Goal: Information Seeking & Learning: Learn about a topic

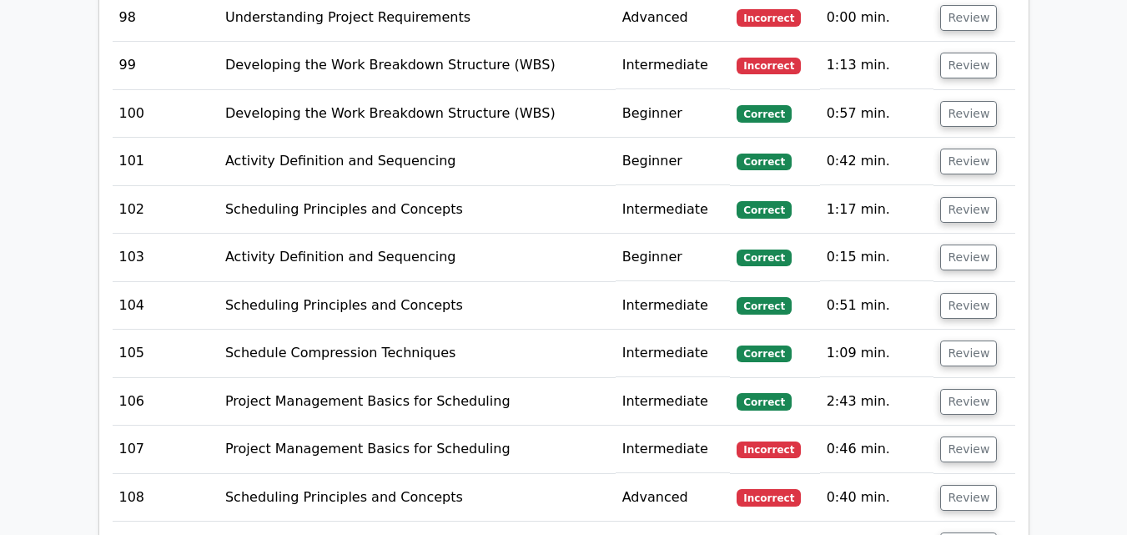
scroll to position [7727, 0]
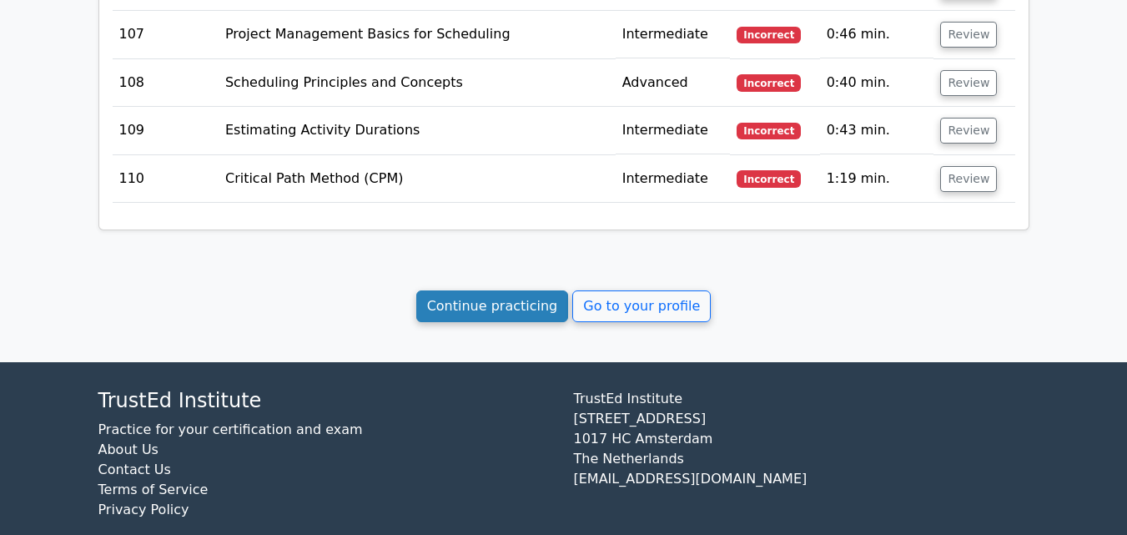
click at [537, 290] on link "Continue practicing" at bounding box center [492, 306] width 153 height 32
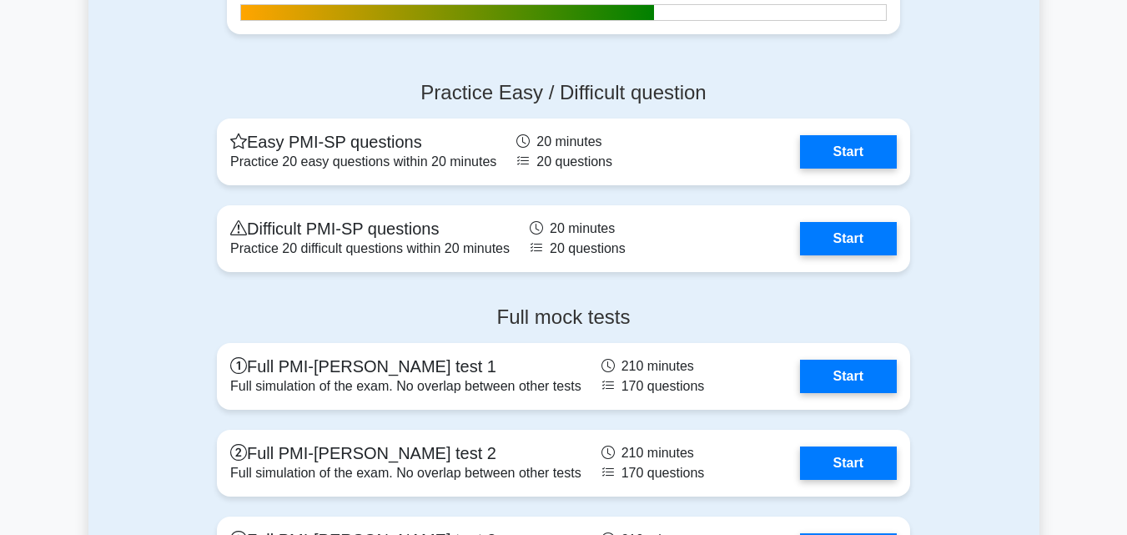
scroll to position [3829, 0]
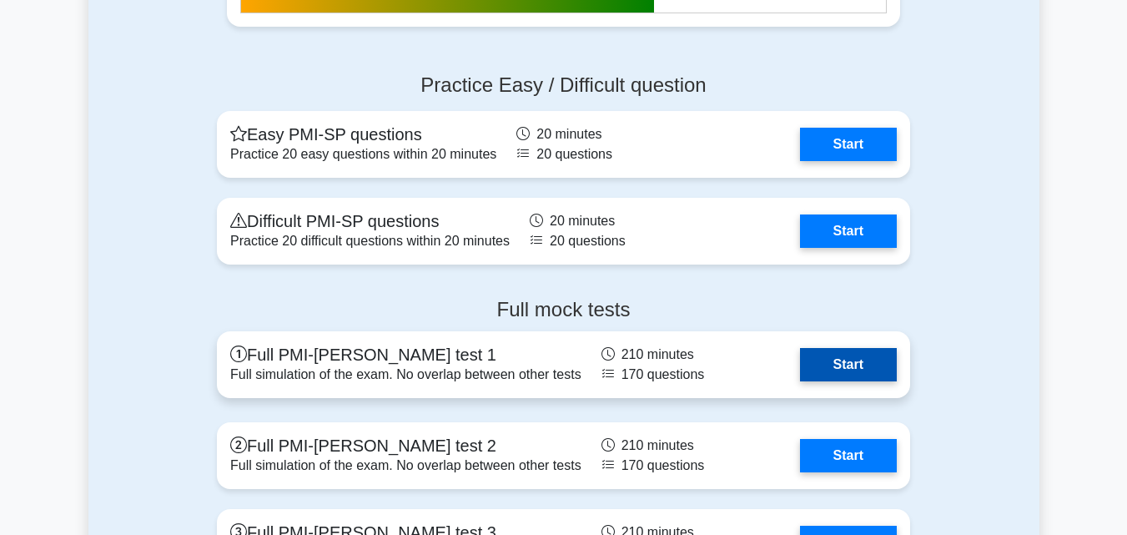
click at [871, 381] on link "Start" at bounding box center [848, 364] width 97 height 33
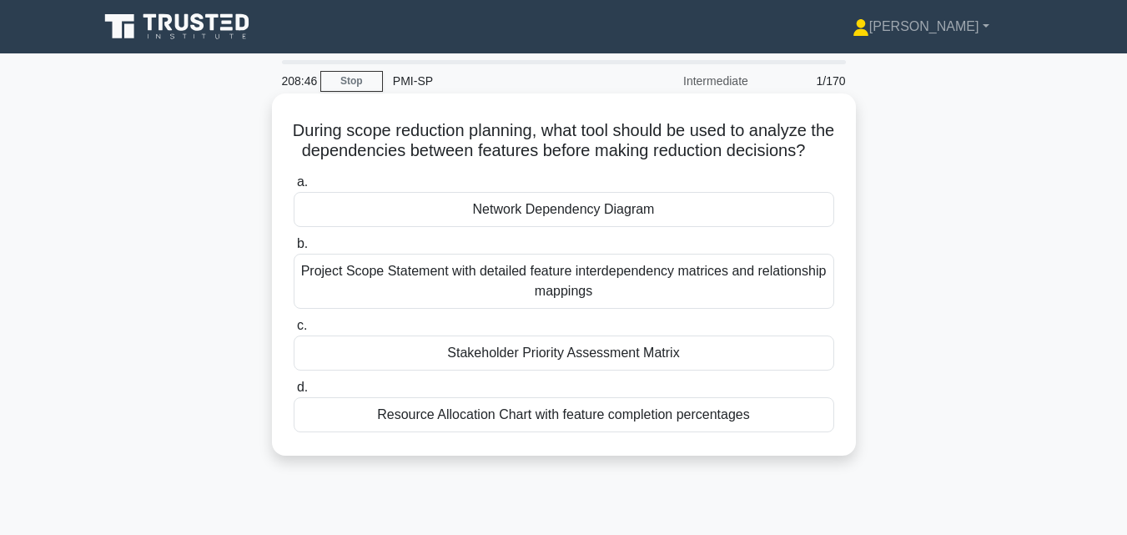
click at [819, 291] on div "Project Scope Statement with detailed feature interdependency matrices and rela…" at bounding box center [564, 281] width 540 height 55
click at [294, 249] on input "b. Project Scope Statement with detailed feature interdependency matrices and r…" at bounding box center [294, 244] width 0 height 11
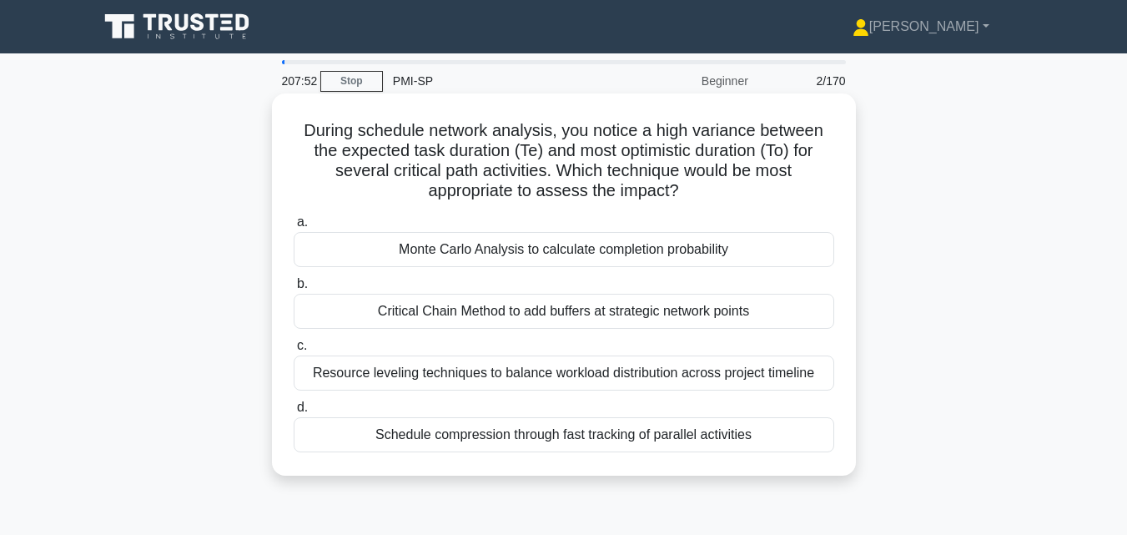
click at [780, 252] on div "Monte Carlo Analysis to calculate completion probability" at bounding box center [564, 249] width 540 height 35
click at [294, 228] on input "a. Monte Carlo Analysis to calculate completion probability" at bounding box center [294, 222] width 0 height 11
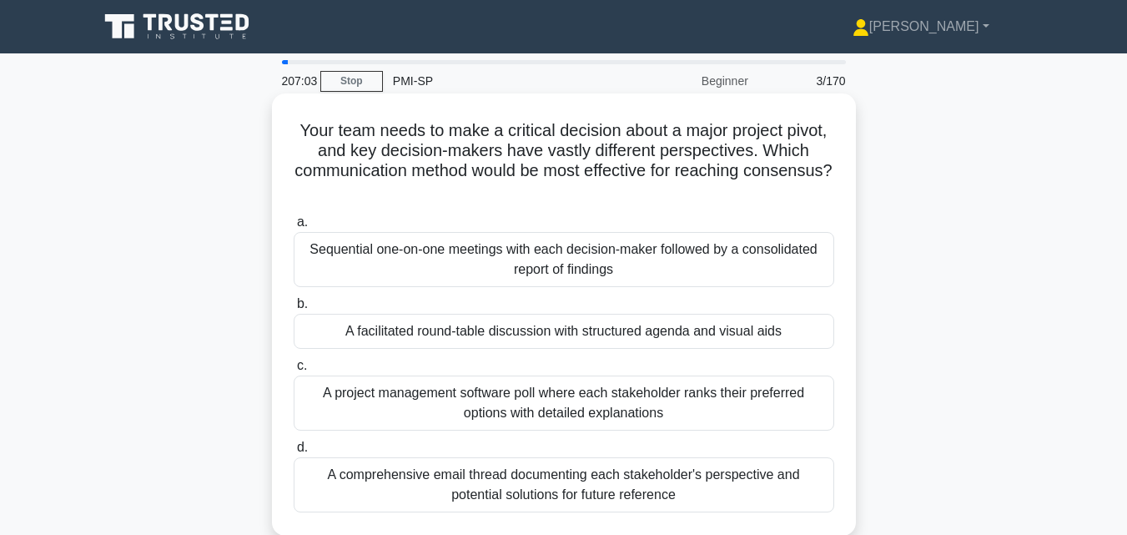
click at [682, 324] on div "A facilitated round-table discussion with structured agenda and visual aids" at bounding box center [564, 331] width 540 height 35
click at [294, 309] on input "b. A facilitated round-table discussion with structured agenda and visual aids" at bounding box center [294, 304] width 0 height 11
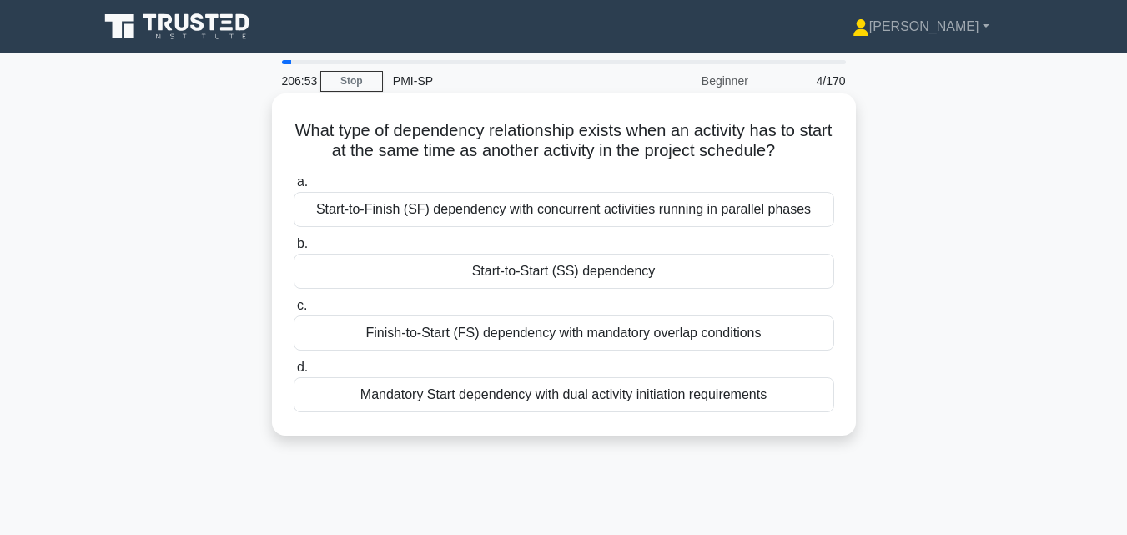
click at [650, 276] on div "Start-to-Start (SS) dependency" at bounding box center [564, 271] width 540 height 35
click at [294, 249] on input "b. Start-to-Start (SS) dependency" at bounding box center [294, 244] width 0 height 11
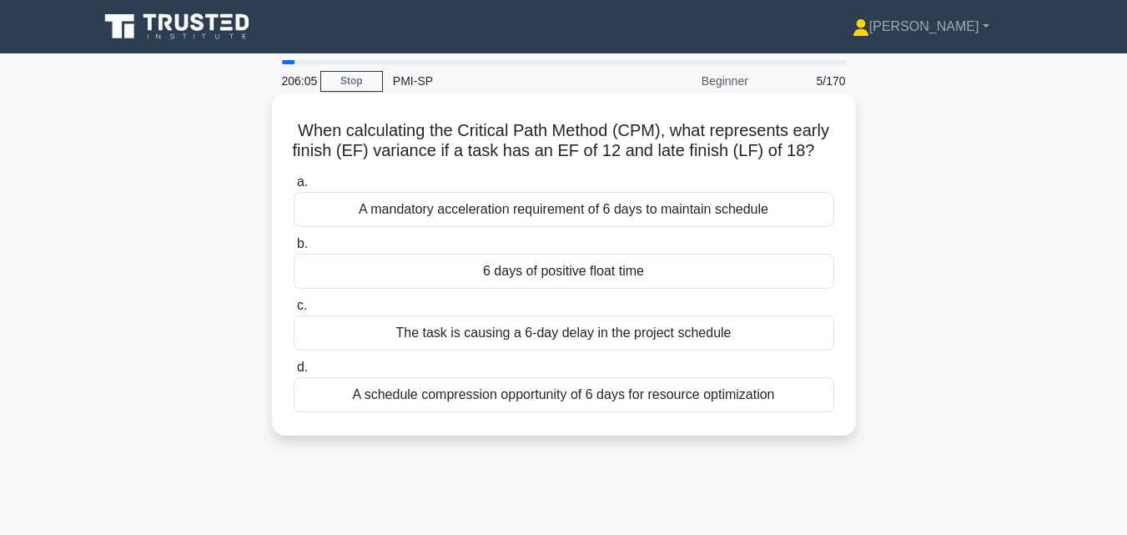
click at [650, 268] on div "6 days of positive float time" at bounding box center [564, 271] width 540 height 35
click at [294, 249] on input "b. 6 days of positive float time" at bounding box center [294, 244] width 0 height 11
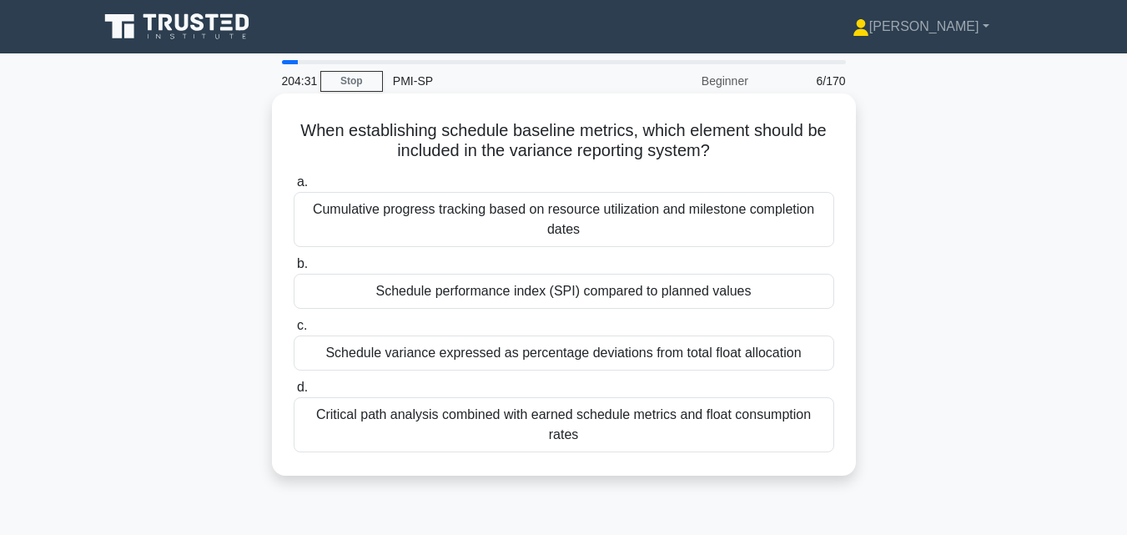
click at [615, 289] on div "Schedule performance index (SPI) compared to planned values" at bounding box center [564, 291] width 540 height 35
click at [294, 269] on input "b. Schedule performance index (SPI) compared to planned values" at bounding box center [294, 264] width 0 height 11
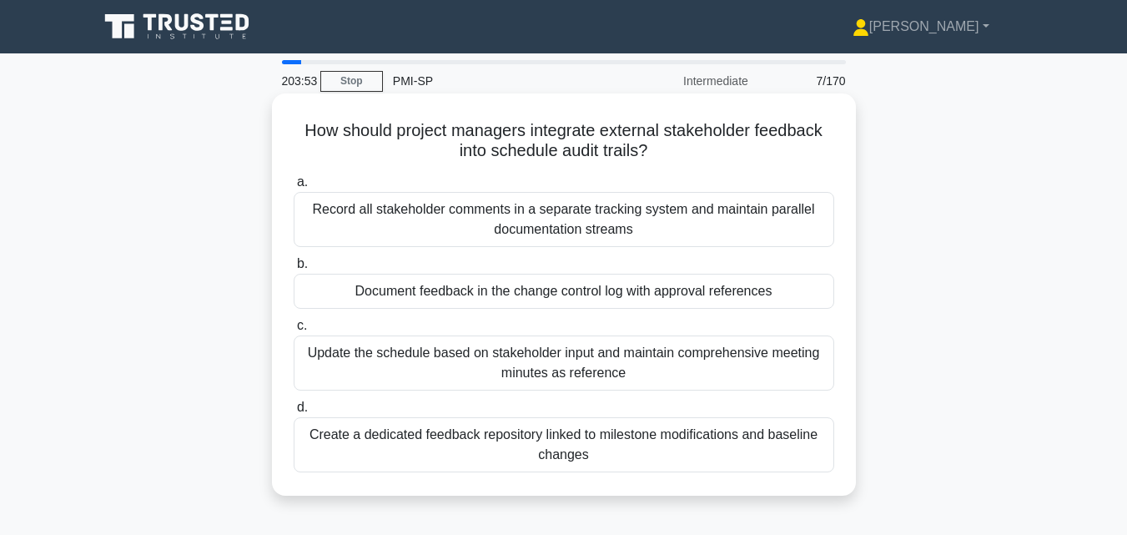
click at [609, 358] on div "Update the schedule based on stakeholder input and maintain comprehensive meeti…" at bounding box center [564, 362] width 540 height 55
click at [294, 331] on input "c. Update the schedule based on stakeholder input and maintain comprehensive me…" at bounding box center [294, 325] width 0 height 11
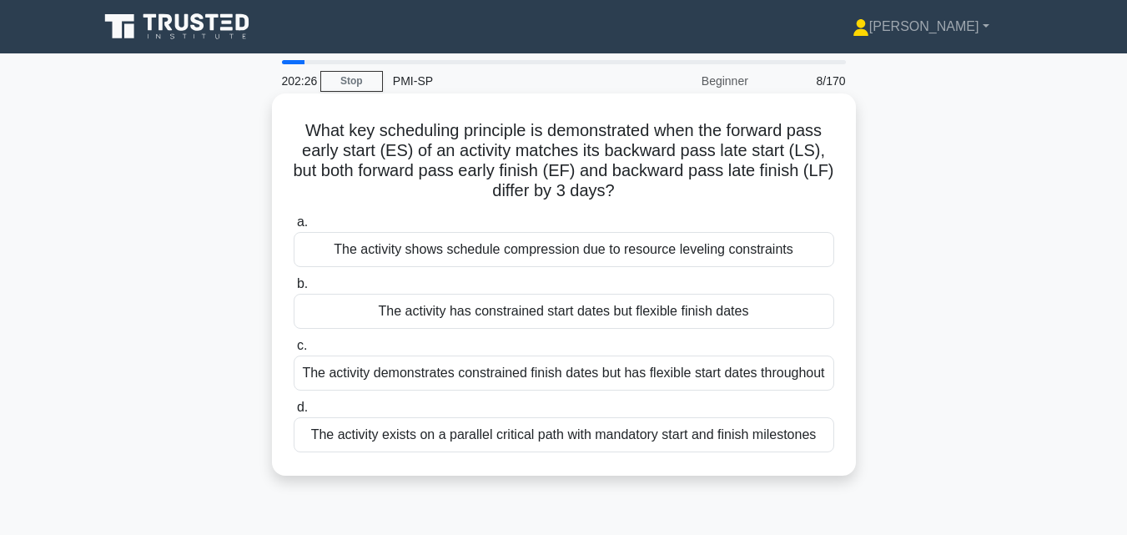
click at [617, 305] on div "The activity has constrained start dates but flexible finish dates" at bounding box center [564, 311] width 540 height 35
click at [294, 289] on input "b. The activity has constrained start dates but flexible finish dates" at bounding box center [294, 284] width 0 height 11
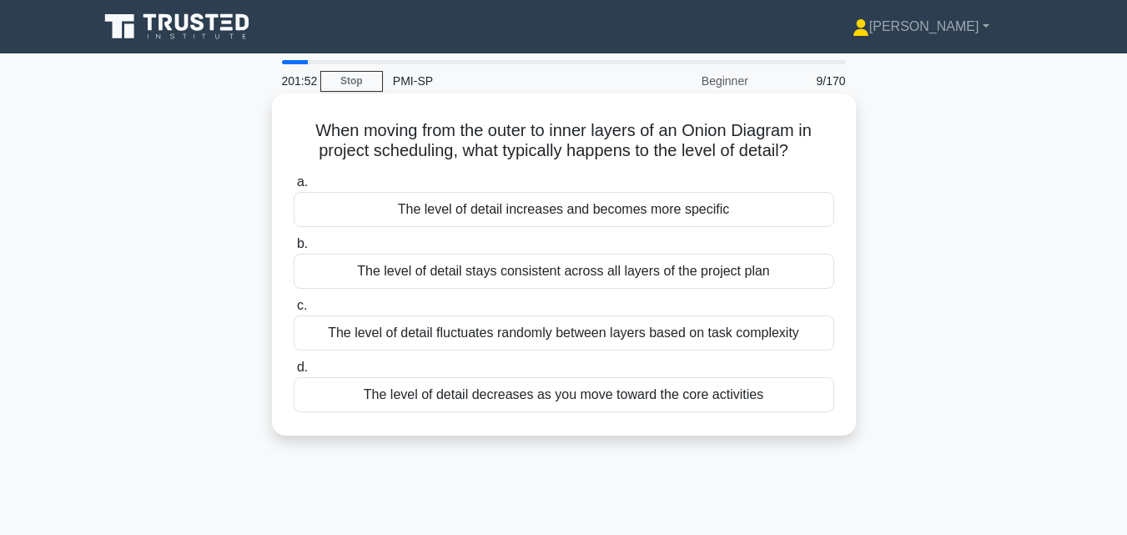
click at [594, 216] on div "The level of detail increases and becomes more specific" at bounding box center [564, 209] width 540 height 35
click at [294, 188] on input "a. The level of detail increases and becomes more specific" at bounding box center [294, 182] width 0 height 11
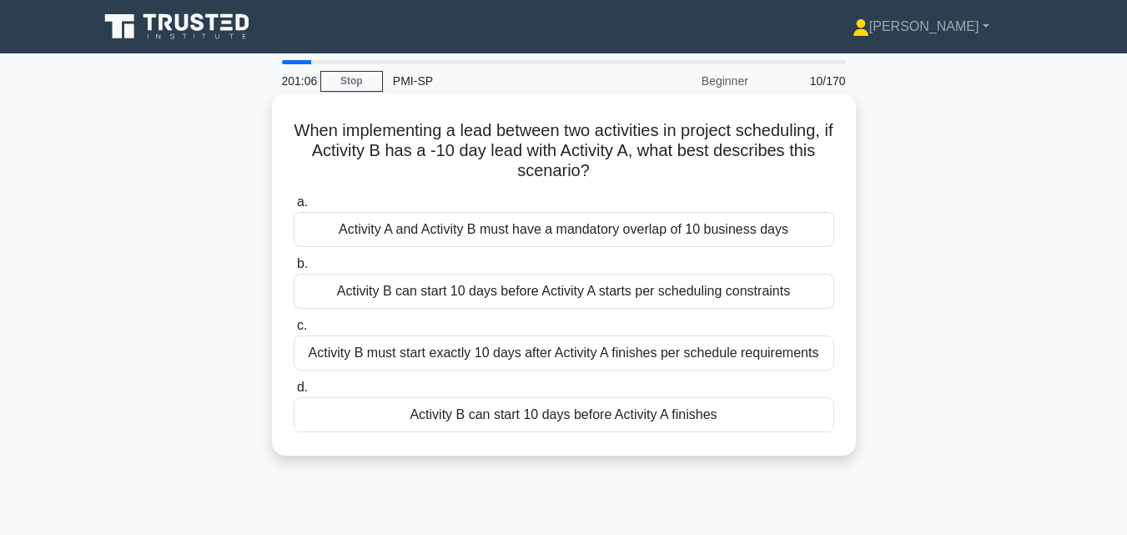
click at [562, 416] on div "Activity B can start 10 days before Activity A finishes" at bounding box center [564, 414] width 540 height 35
click at [294, 393] on input "d. Activity B can start 10 days before Activity A finishes" at bounding box center [294, 387] width 0 height 11
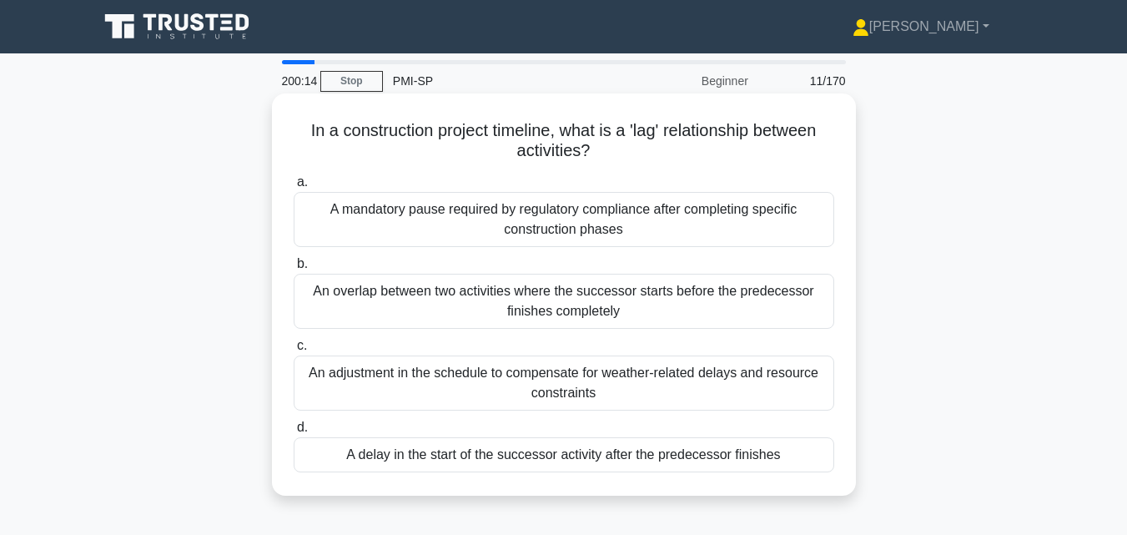
click at [550, 457] on div "A delay in the start of the successor activity after the predecessor finishes" at bounding box center [564, 454] width 540 height 35
click at [294, 433] on input "d. A delay in the start of the successor activity after the predecessor finishes" at bounding box center [294, 427] width 0 height 11
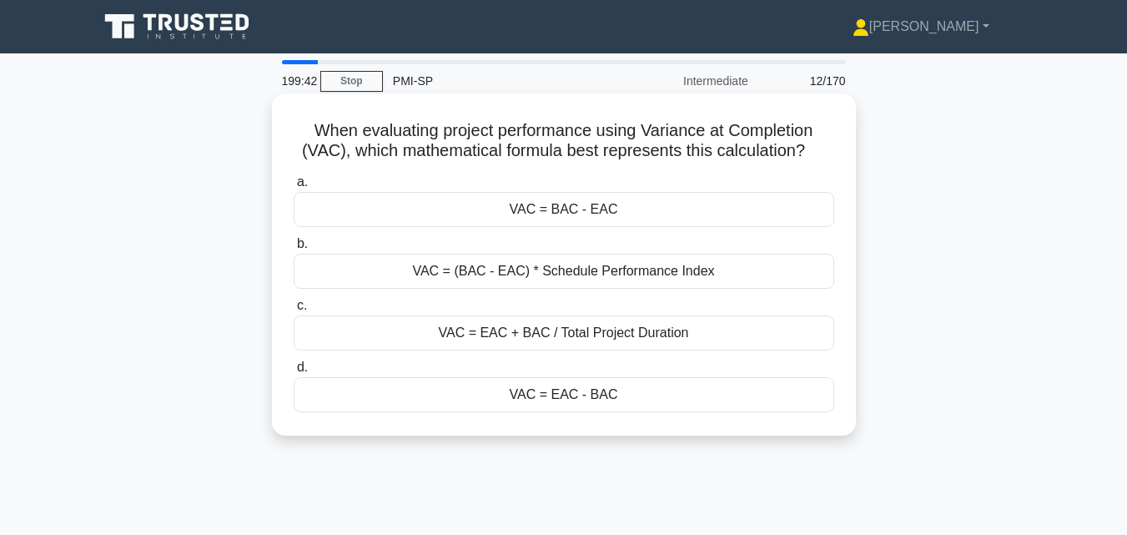
click at [534, 214] on div "VAC = BAC - EAC" at bounding box center [564, 209] width 540 height 35
click at [294, 188] on input "a. VAC = BAC - EAC" at bounding box center [294, 182] width 0 height 11
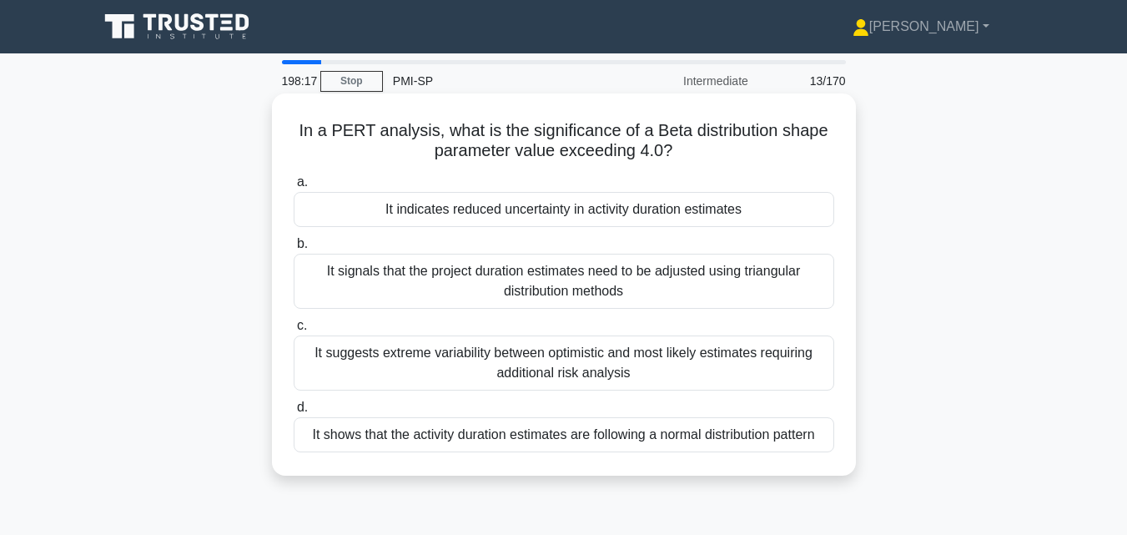
click at [520, 262] on div "It signals that the project duration estimates need to be adjusted using triang…" at bounding box center [564, 281] width 540 height 55
click at [294, 249] on input "b. It signals that the project duration estimates need to be adjusted using tri…" at bounding box center [294, 244] width 0 height 11
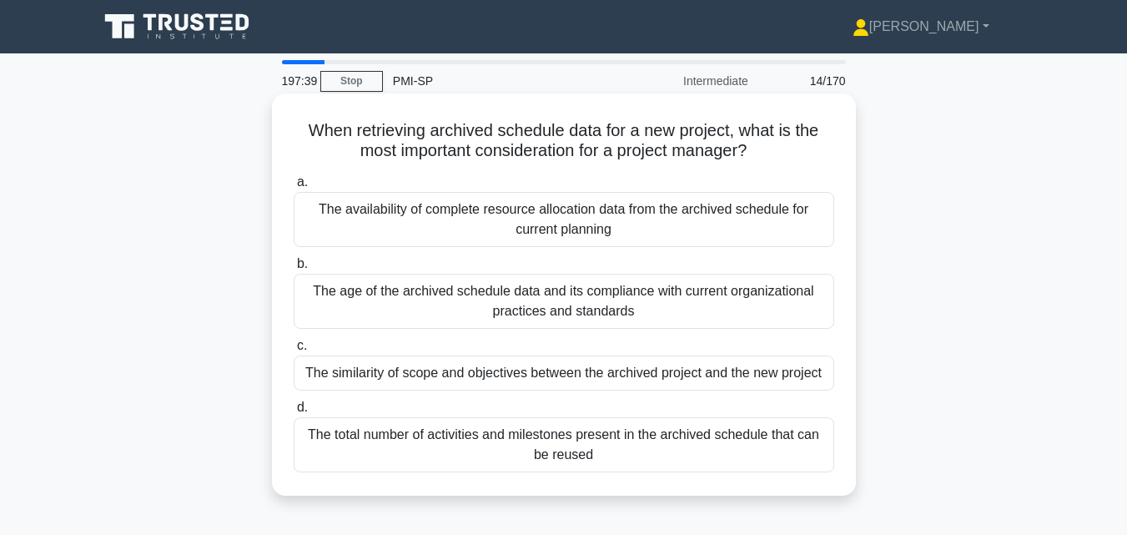
click at [392, 371] on div "The similarity of scope and objectives between the archived project and the new…" at bounding box center [564, 372] width 540 height 35
click at [294, 351] on input "c. The similarity of scope and objectives between the archived project and the …" at bounding box center [294, 345] width 0 height 11
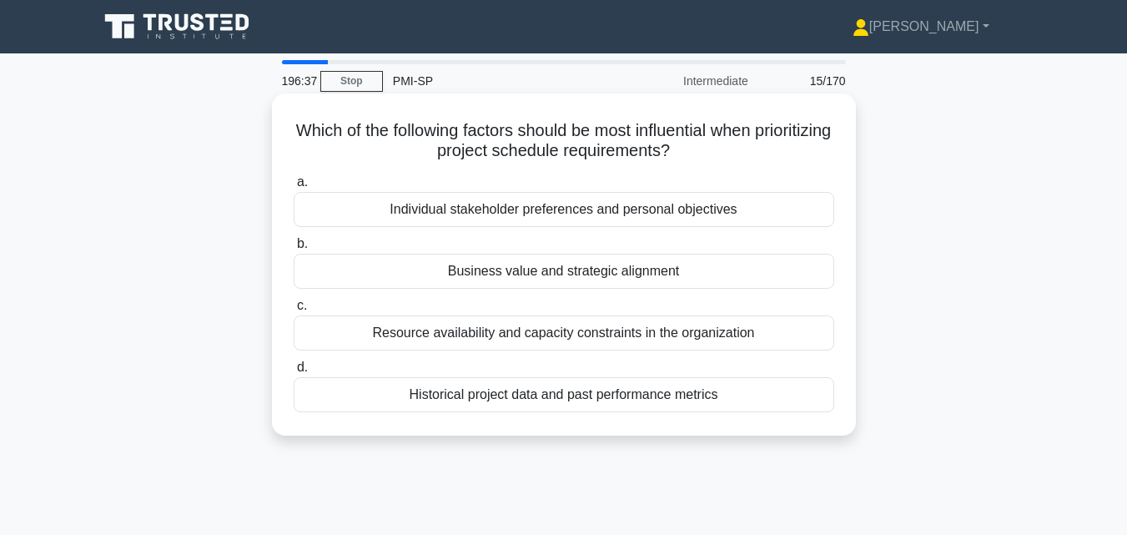
click at [494, 273] on div "Business value and strategic alignment" at bounding box center [564, 271] width 540 height 35
click at [294, 249] on input "b. Business value and strategic alignment" at bounding box center [294, 244] width 0 height 11
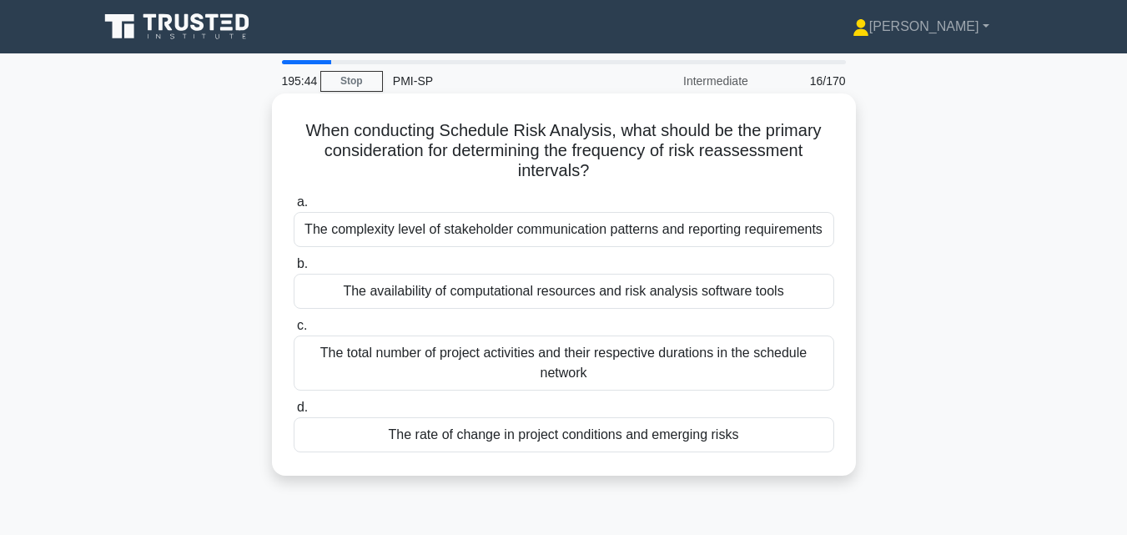
click at [514, 431] on div "The rate of change in project conditions and emerging risks" at bounding box center [564, 434] width 540 height 35
click at [294, 413] on input "d. The rate of change in project conditions and emerging risks" at bounding box center [294, 407] width 0 height 11
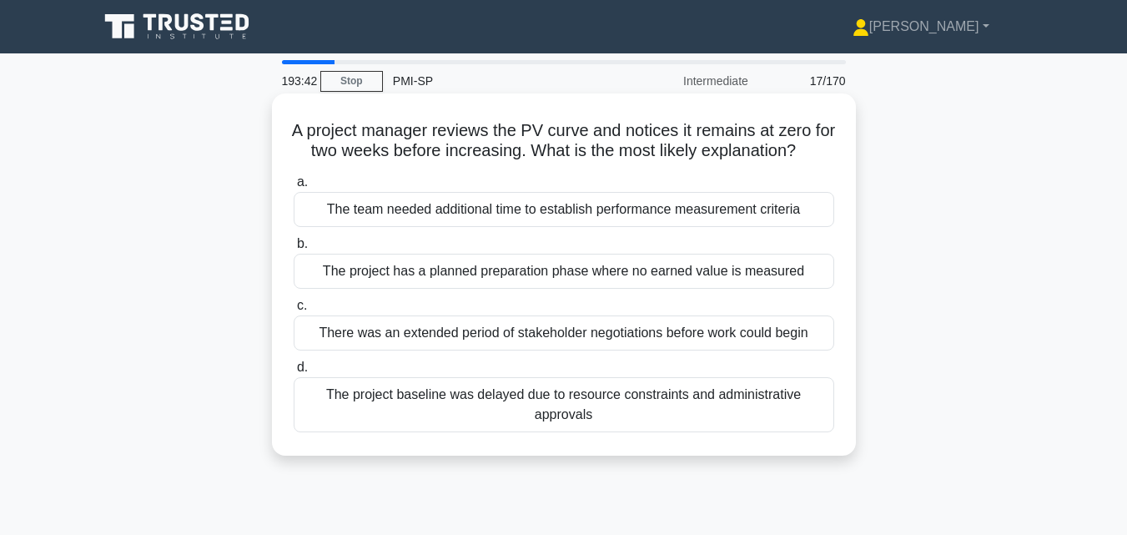
click at [539, 413] on div "The project baseline was delayed due to resource constraints and administrative…" at bounding box center [564, 404] width 540 height 55
click at [294, 373] on input "d. The project baseline was delayed due to resource constraints and administrat…" at bounding box center [294, 367] width 0 height 11
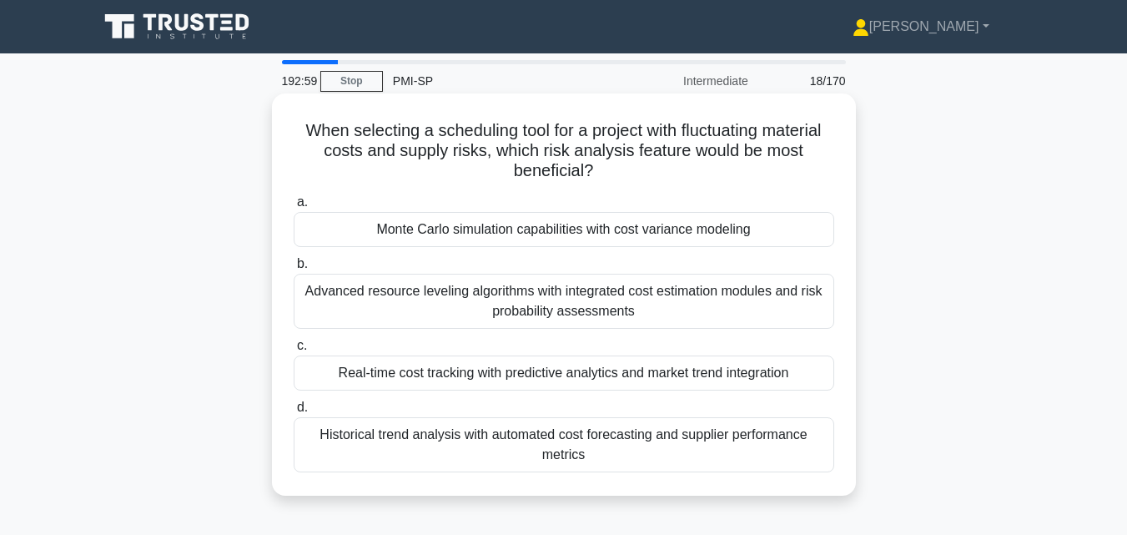
click at [530, 229] on div "Monte Carlo simulation capabilities with cost variance modeling" at bounding box center [564, 229] width 540 height 35
click at [294, 208] on input "a. Monte Carlo simulation capabilities with cost variance modeling" at bounding box center [294, 202] width 0 height 11
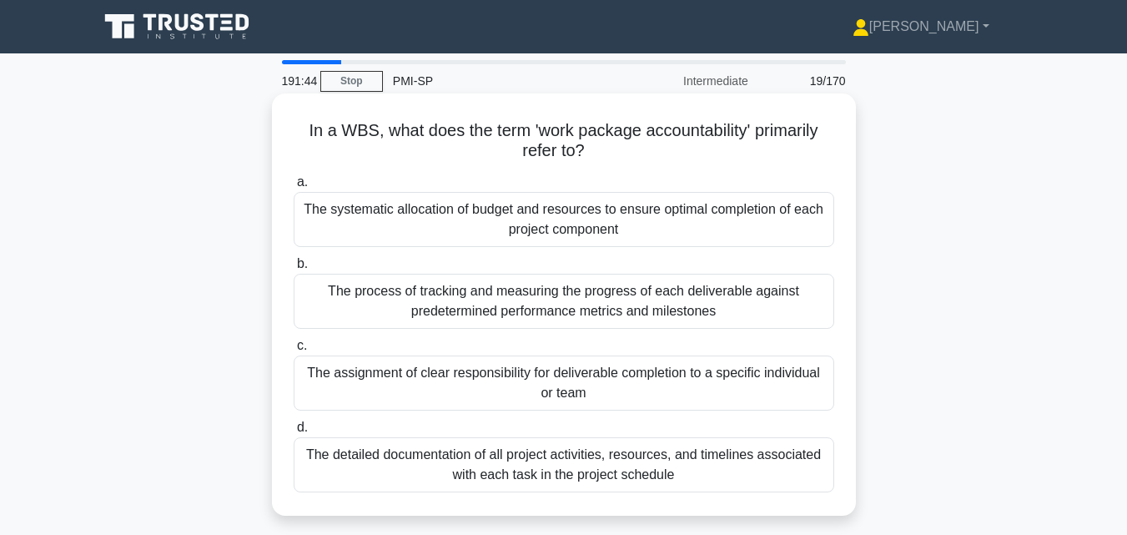
click at [530, 230] on div "The systematic allocation of budget and resources to ensure optimal completion …" at bounding box center [564, 219] width 540 height 55
click at [294, 188] on input "a. The systematic allocation of budget and resources to ensure optimal completi…" at bounding box center [294, 182] width 0 height 11
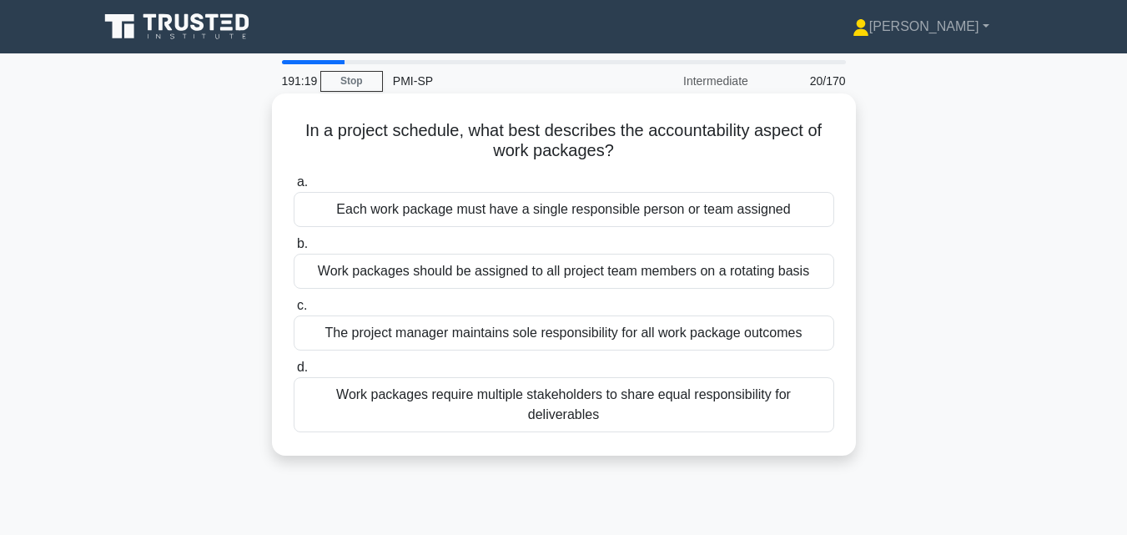
click at [522, 214] on div "Each work package must have a single responsible person or team assigned" at bounding box center [564, 209] width 540 height 35
click at [294, 188] on input "a. Each work package must have a single responsible person or team assigned" at bounding box center [294, 182] width 0 height 11
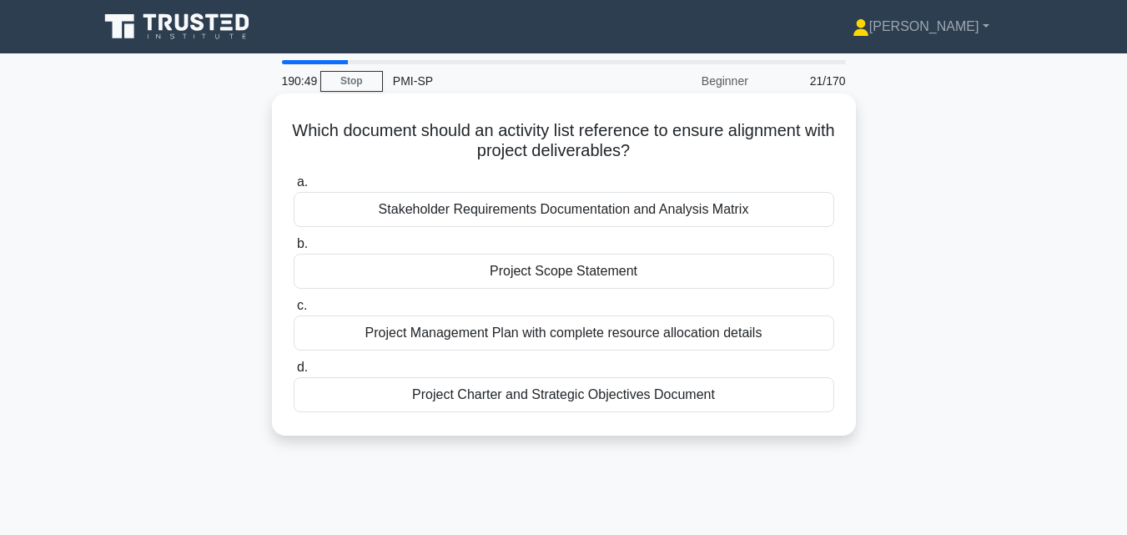
click at [539, 271] on div "Project Scope Statement" at bounding box center [564, 271] width 540 height 35
click at [294, 249] on input "b. Project Scope Statement" at bounding box center [294, 244] width 0 height 11
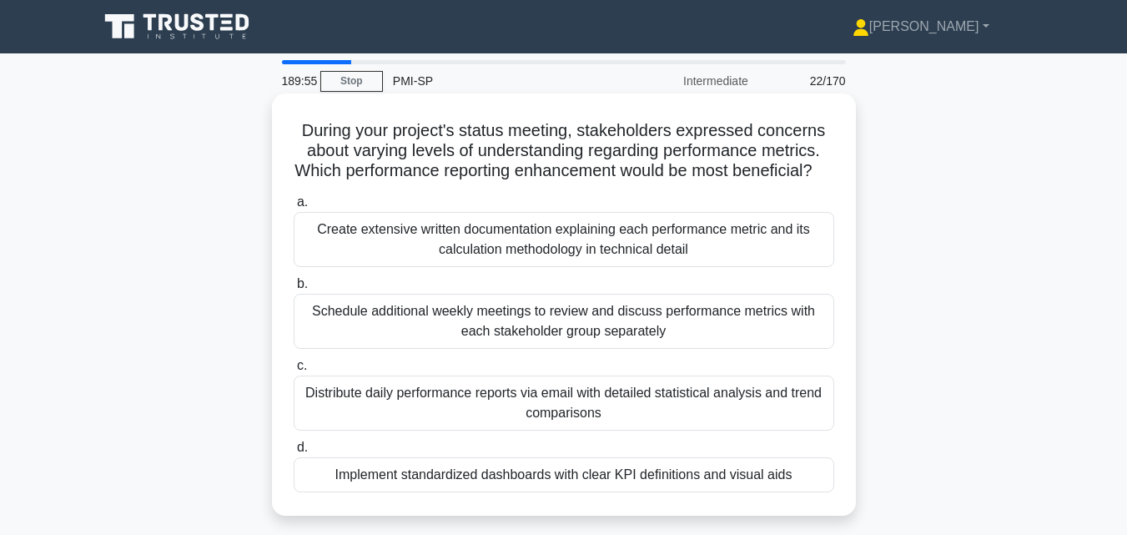
click at [505, 492] on div "Implement standardized dashboards with clear KPI definitions and visual aids" at bounding box center [564, 474] width 540 height 35
click at [294, 453] on input "d. Implement standardized dashboards with clear KPI definitions and visual aids" at bounding box center [294, 447] width 0 height 11
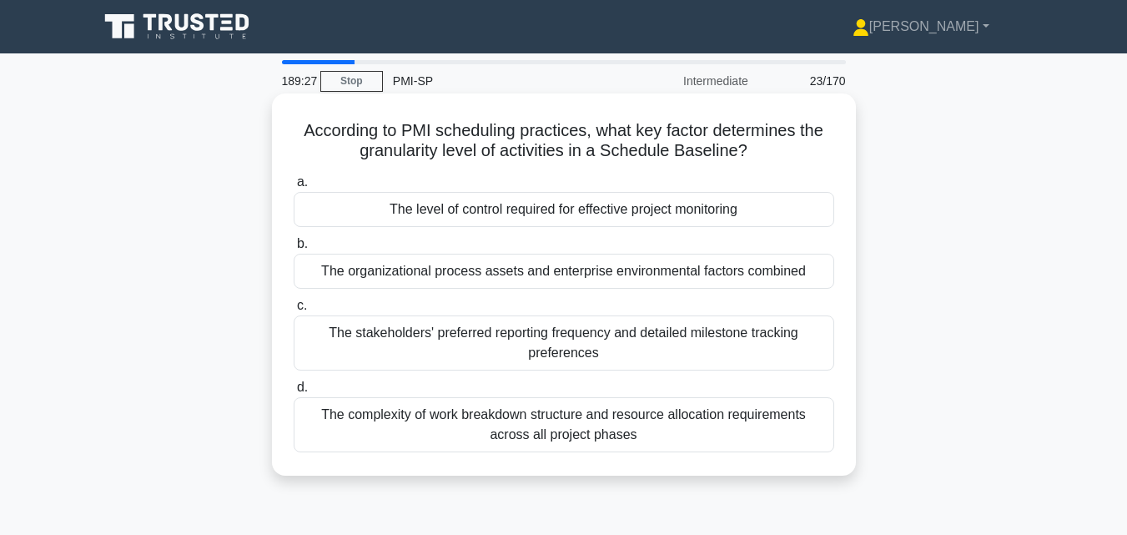
click at [545, 212] on div "The level of control required for effective project monitoring" at bounding box center [564, 209] width 540 height 35
click at [294, 188] on input "a. The level of control required for effective project monitoring" at bounding box center [294, 182] width 0 height 11
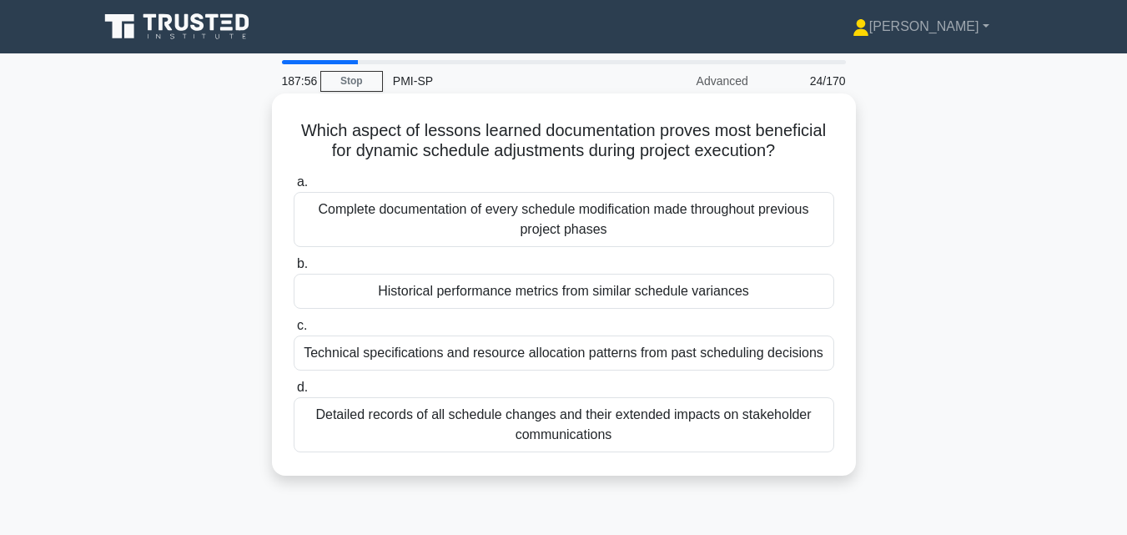
click at [541, 419] on div "Detailed records of all schedule changes and their extended impacts on stakehol…" at bounding box center [564, 424] width 540 height 55
click at [294, 393] on input "d. Detailed records of all schedule changes and their extended impacts on stake…" at bounding box center [294, 387] width 0 height 11
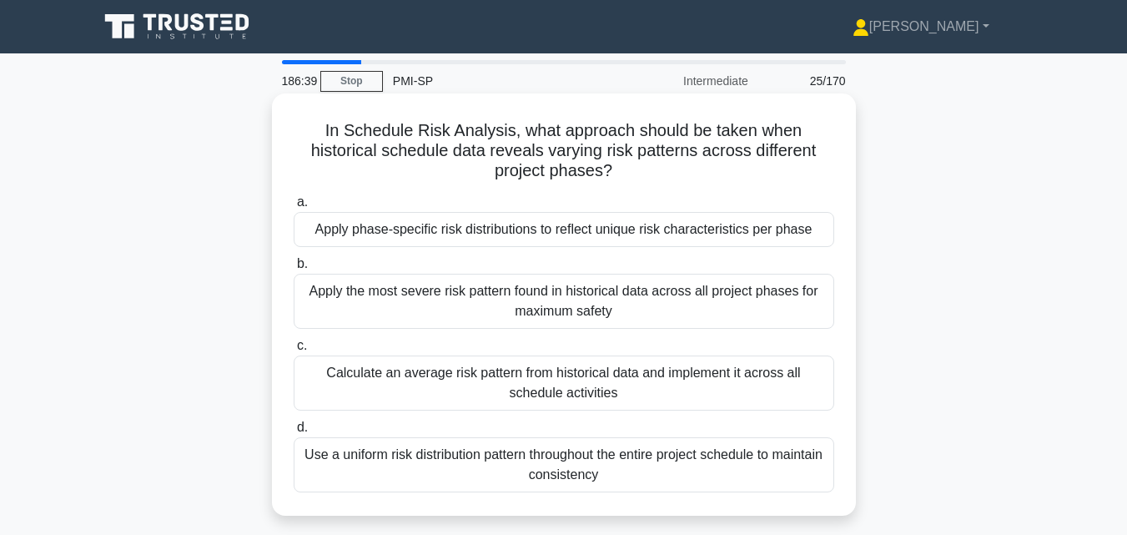
click at [595, 234] on div "Apply phase-specific risk distributions to reflect unique risk characteristics …" at bounding box center [564, 229] width 540 height 35
click at [294, 208] on input "a. Apply phase-specific risk distributions to reflect unique risk characteristi…" at bounding box center [294, 202] width 0 height 11
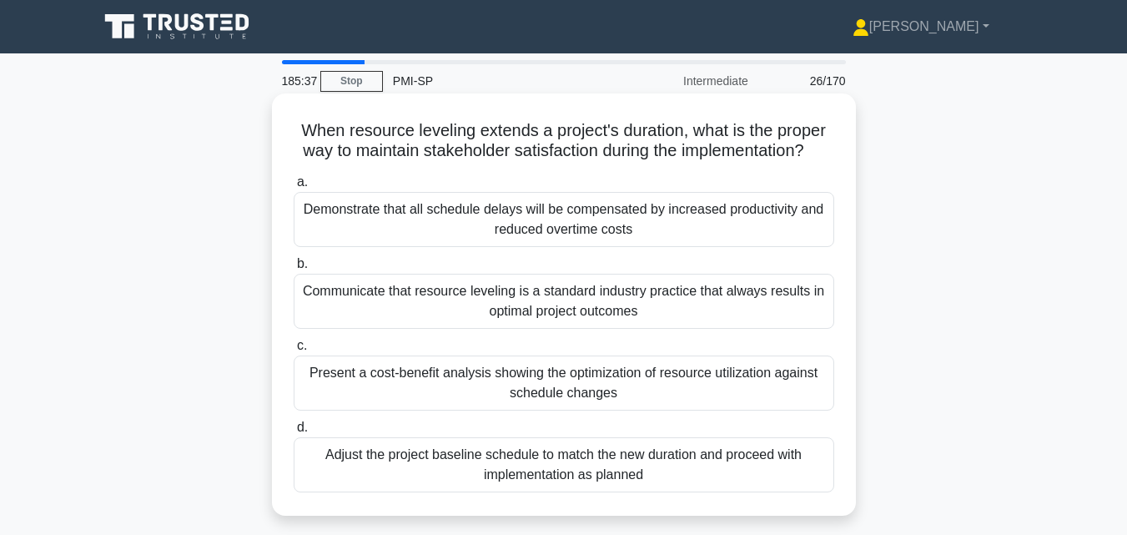
click at [521, 398] on div "Present a cost-benefit analysis showing the optimization of resource utilizatio…" at bounding box center [564, 382] width 540 height 55
click at [294, 351] on input "c. Present a cost-benefit analysis showing the optimization of resource utiliza…" at bounding box center [294, 345] width 0 height 11
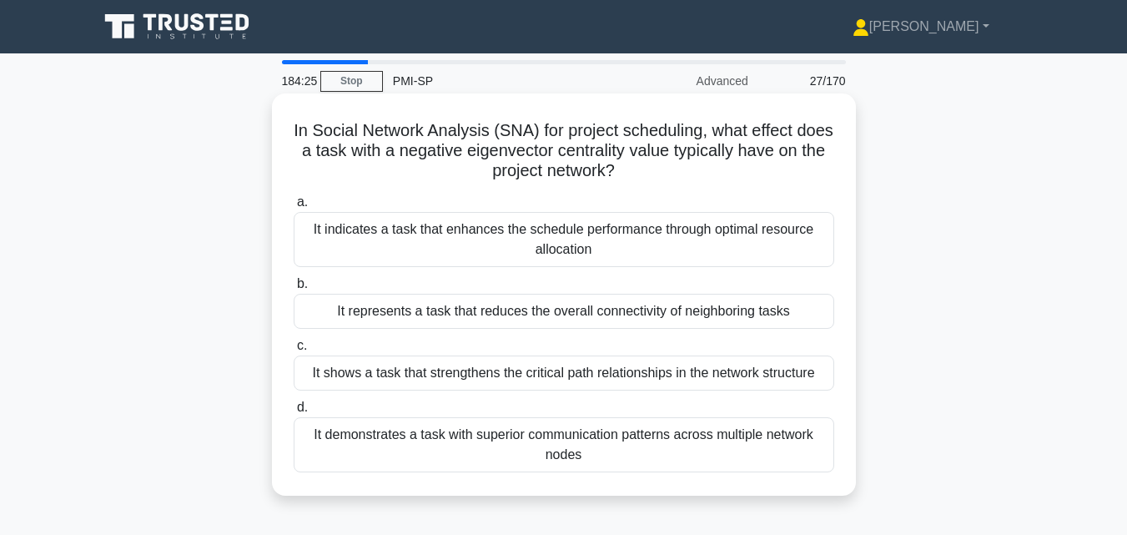
click at [522, 311] on div "It represents a task that reduces the overall connectivity of neighboring tasks" at bounding box center [564, 311] width 540 height 35
click at [294, 289] on input "b. It represents a task that reduces the overall connectivity of neighboring ta…" at bounding box center [294, 284] width 0 height 11
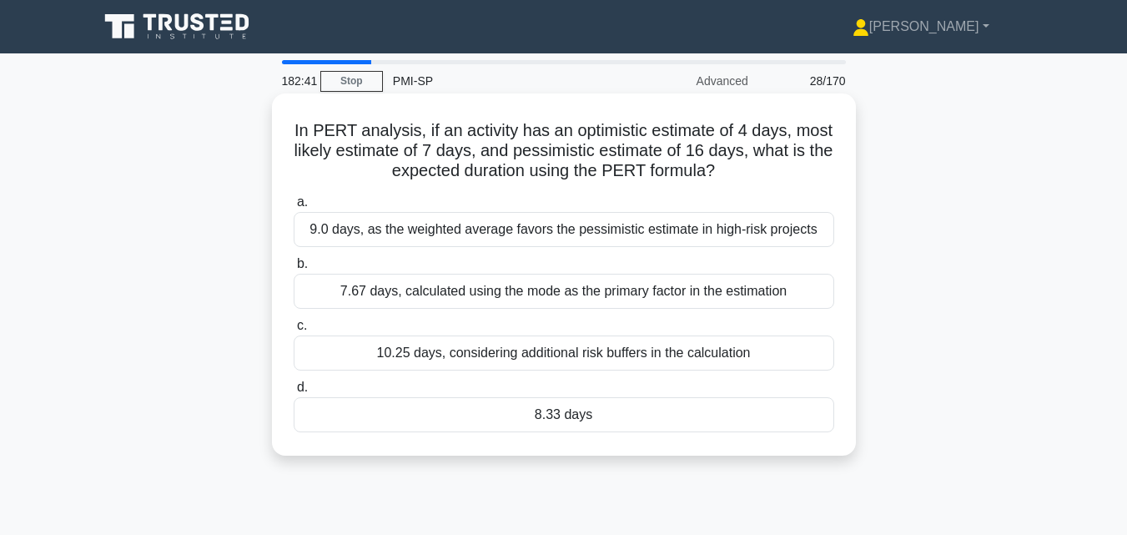
click at [539, 407] on div "8.33 days" at bounding box center [564, 414] width 540 height 35
click at [294, 393] on input "d. 8.33 days" at bounding box center [294, 387] width 0 height 11
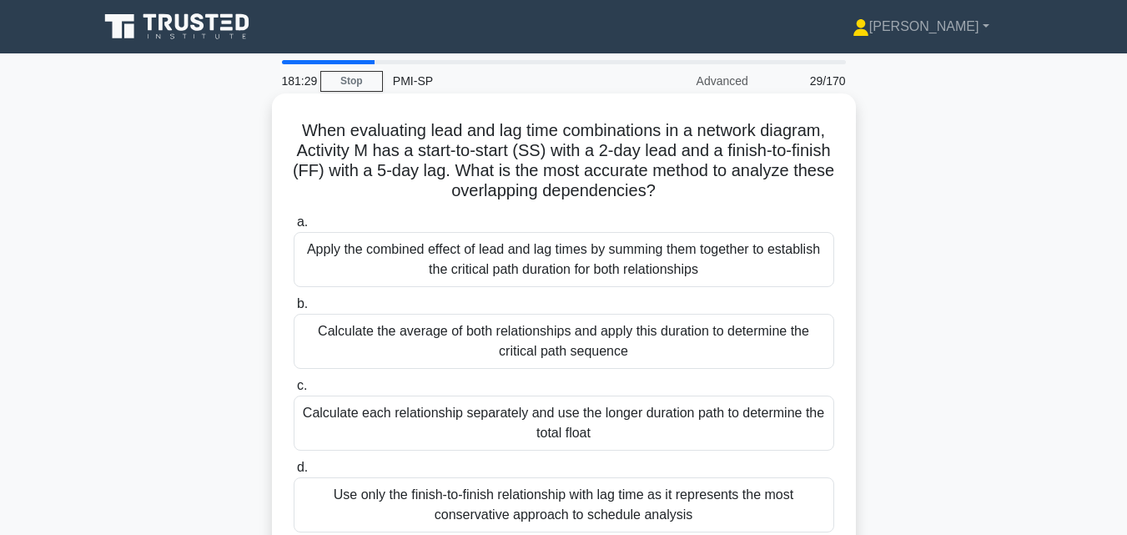
click at [549, 416] on div "Calculate each relationship separately and use the longer duration path to dete…" at bounding box center [564, 422] width 540 height 55
click at [294, 391] on input "c. Calculate each relationship separately and use the longer duration path to d…" at bounding box center [294, 385] width 0 height 11
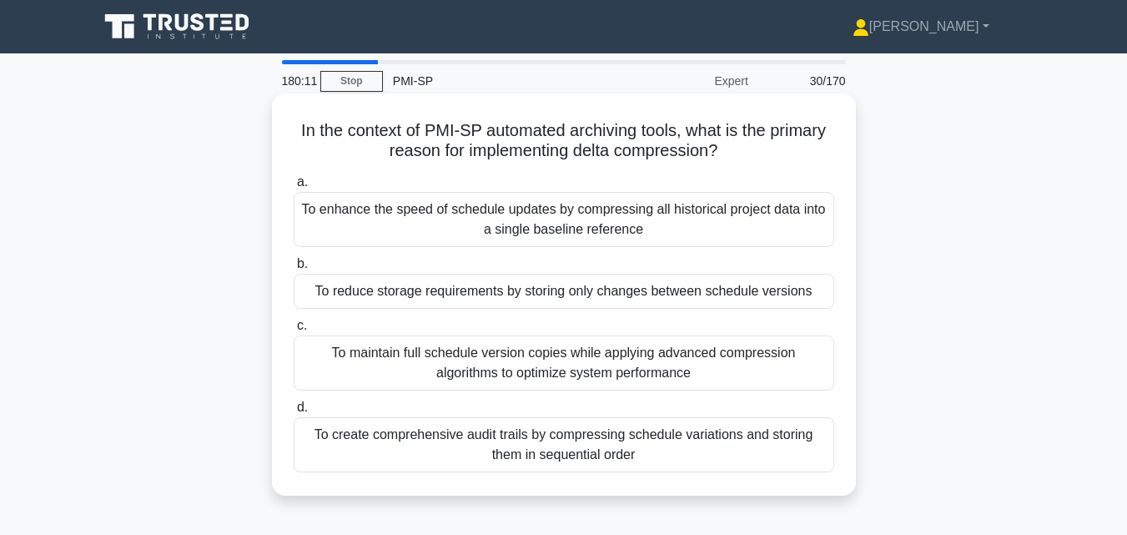
click at [547, 379] on div "To maintain full schedule version copies while applying advanced compression al…" at bounding box center [564, 362] width 540 height 55
click at [294, 331] on input "c. To maintain full schedule version copies while applying advanced compression…" at bounding box center [294, 325] width 0 height 11
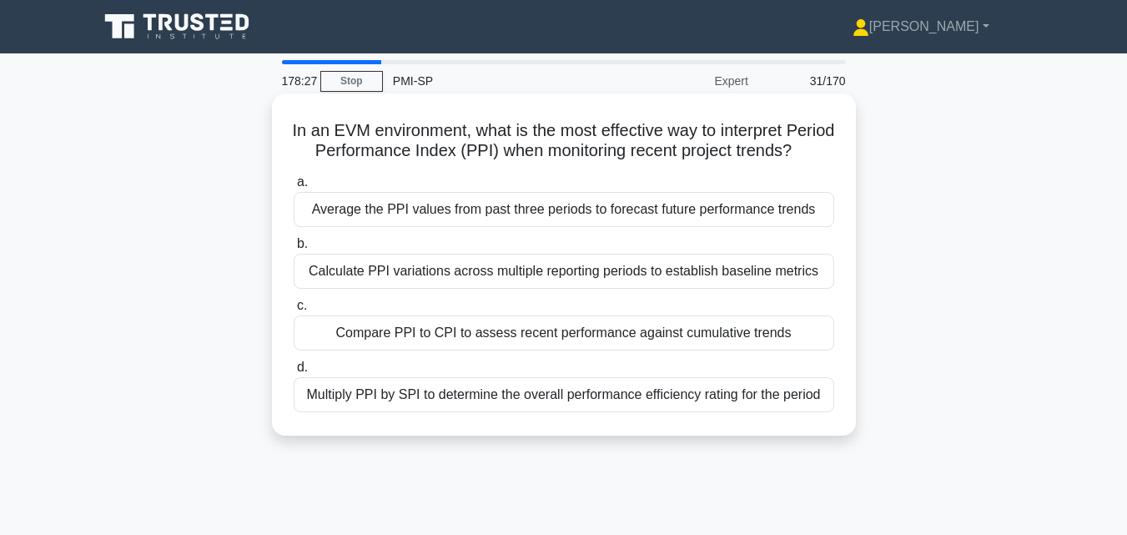
click at [592, 349] on div "Compare PPI to CPI to assess recent performance against cumulative trends" at bounding box center [564, 332] width 540 height 35
click at [294, 311] on input "c. Compare PPI to CPI to assess recent performance against cumulative trends" at bounding box center [294, 305] width 0 height 11
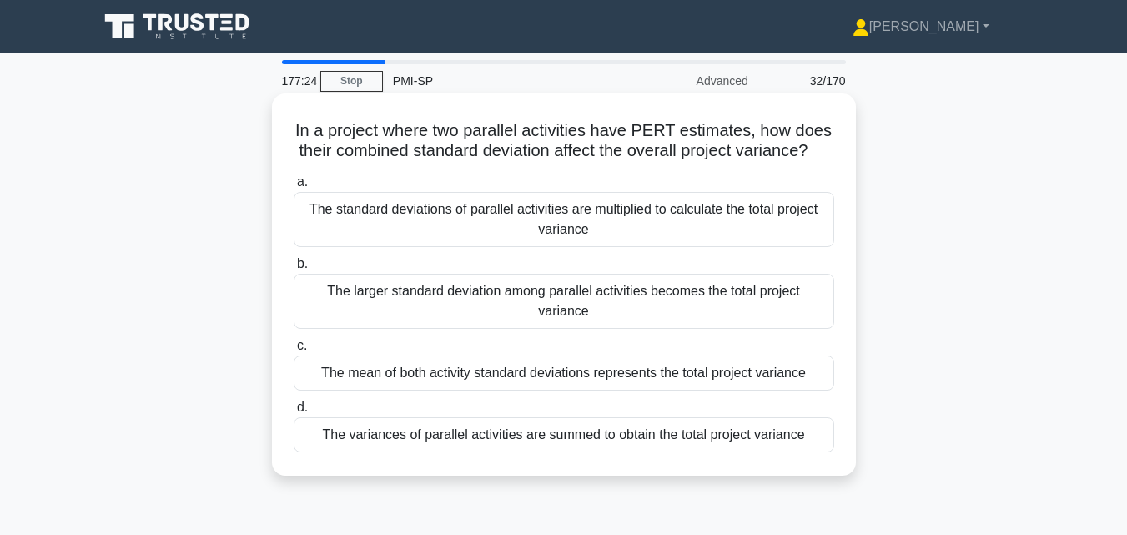
click at [615, 390] on div "The mean of both activity standard deviations represents the total project vari…" at bounding box center [564, 372] width 540 height 35
click at [294, 351] on input "c. The mean of both activity standard deviations represents the total project v…" at bounding box center [294, 345] width 0 height 11
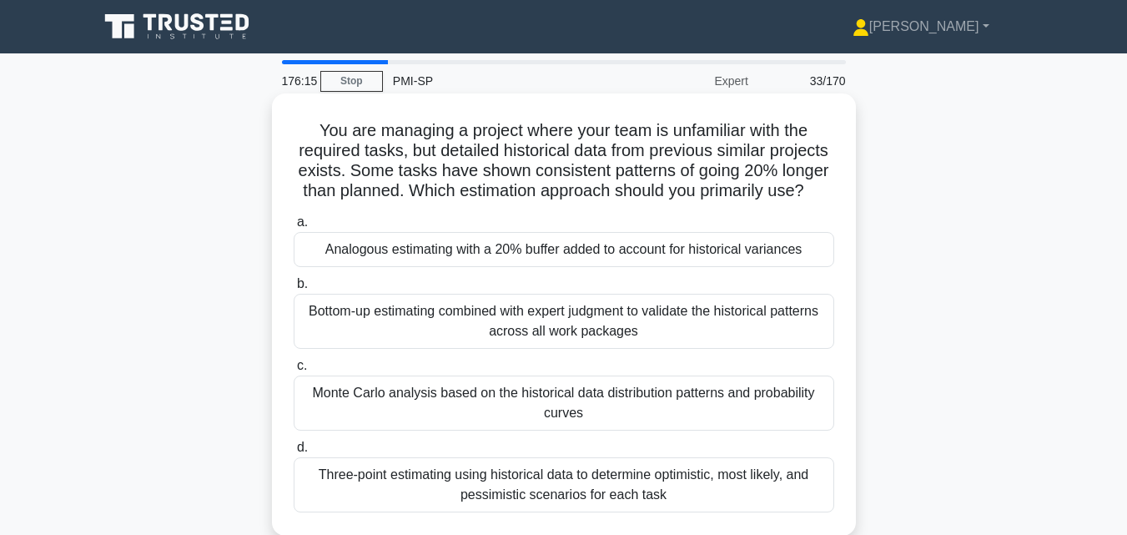
click at [647, 494] on div "Three-point estimating using historical data to determine optimistic, most like…" at bounding box center [564, 484] width 540 height 55
click at [294, 453] on input "d. Three-point estimating using historical data to determine optimistic, most l…" at bounding box center [294, 447] width 0 height 11
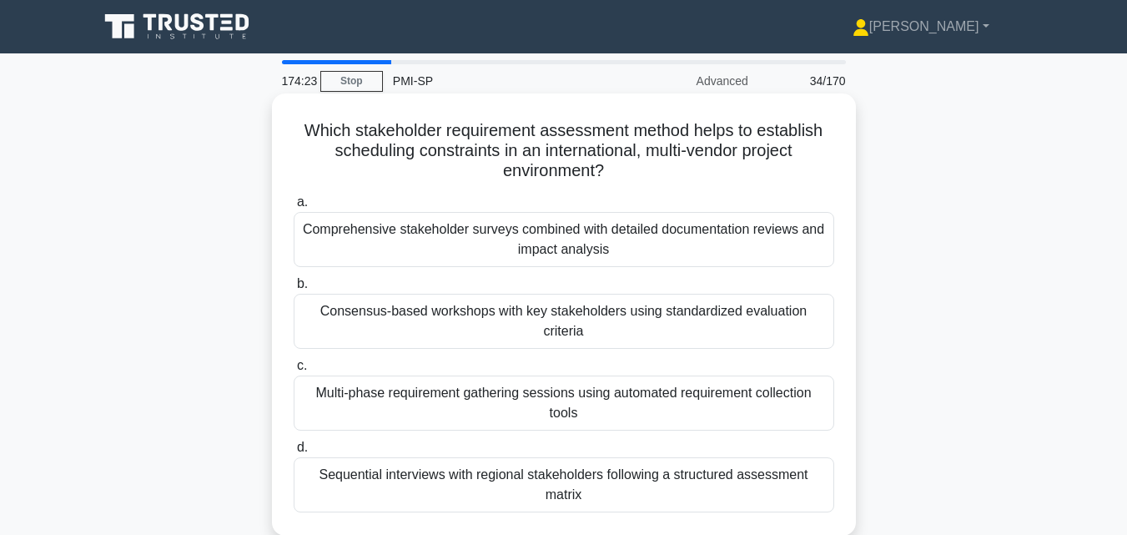
click at [628, 375] on div "Multi-phase requirement gathering sessions using automated requirement collecti…" at bounding box center [564, 402] width 540 height 55
click at [294, 371] on input "c. Multi-phase requirement gathering sessions using automated requirement colle…" at bounding box center [294, 365] width 0 height 11
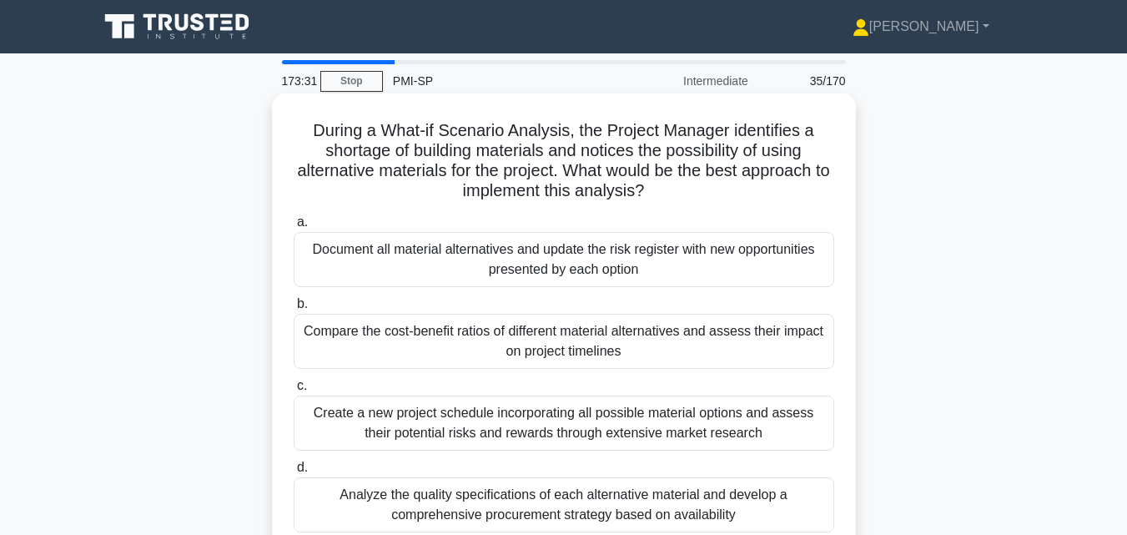
click at [623, 343] on div "Compare the cost-benefit ratios of different material alternatives and assess t…" at bounding box center [564, 341] width 540 height 55
click at [294, 309] on input "b. Compare the cost-benefit ratios of different material alternatives and asses…" at bounding box center [294, 304] width 0 height 11
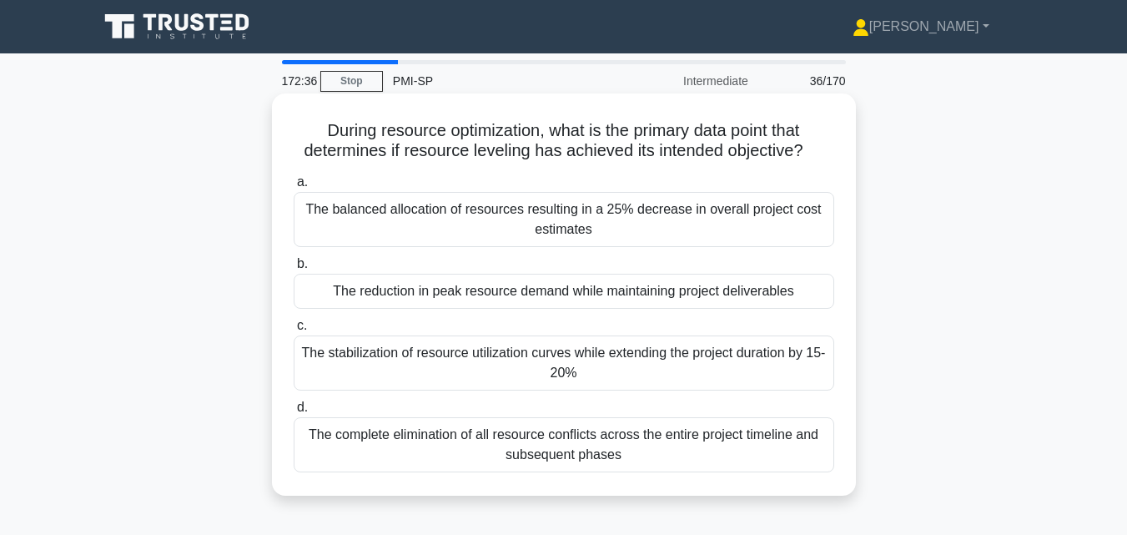
click at [618, 451] on div "The complete elimination of all resource conflicts across the entire project ti…" at bounding box center [564, 444] width 540 height 55
click at [294, 413] on input "d. The complete elimination of all resource conflicts across the entire project…" at bounding box center [294, 407] width 0 height 11
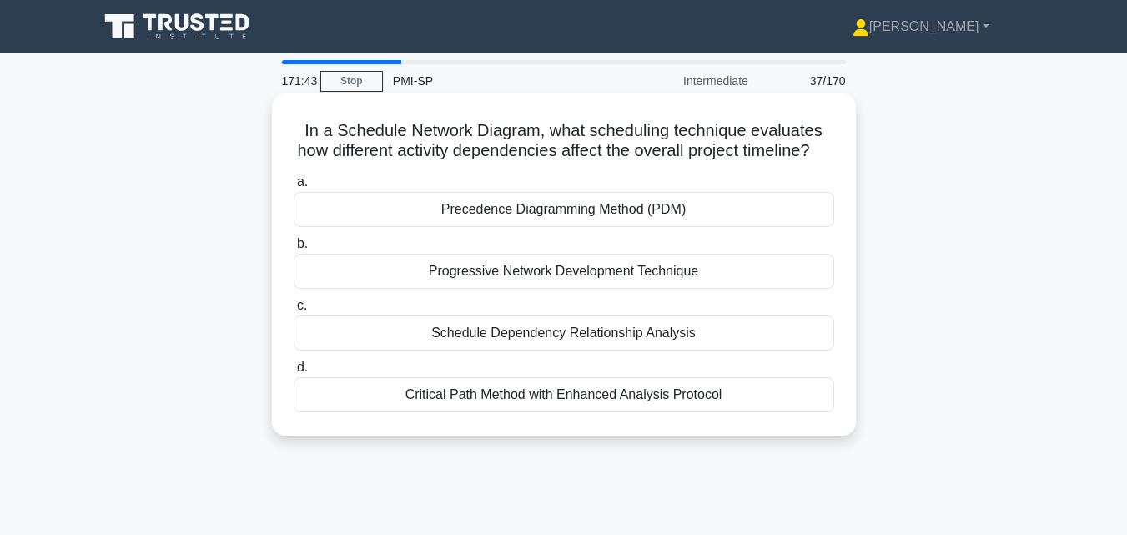
click at [566, 227] on div "Precedence Diagramming Method (PDM)" at bounding box center [564, 209] width 540 height 35
click at [294, 188] on input "a. Precedence Diagramming Method (PDM)" at bounding box center [294, 182] width 0 height 11
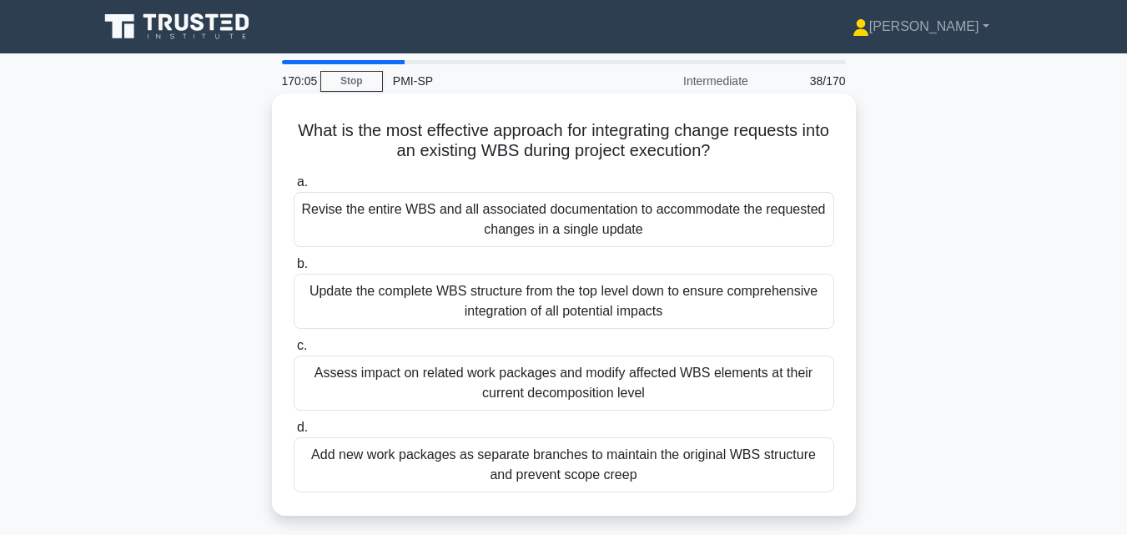
click at [535, 454] on div "Add new work packages as separate branches to maintain the original WBS structu…" at bounding box center [564, 464] width 540 height 55
click at [294, 433] on input "d. Add new work packages as separate branches to maintain the original WBS stru…" at bounding box center [294, 427] width 0 height 11
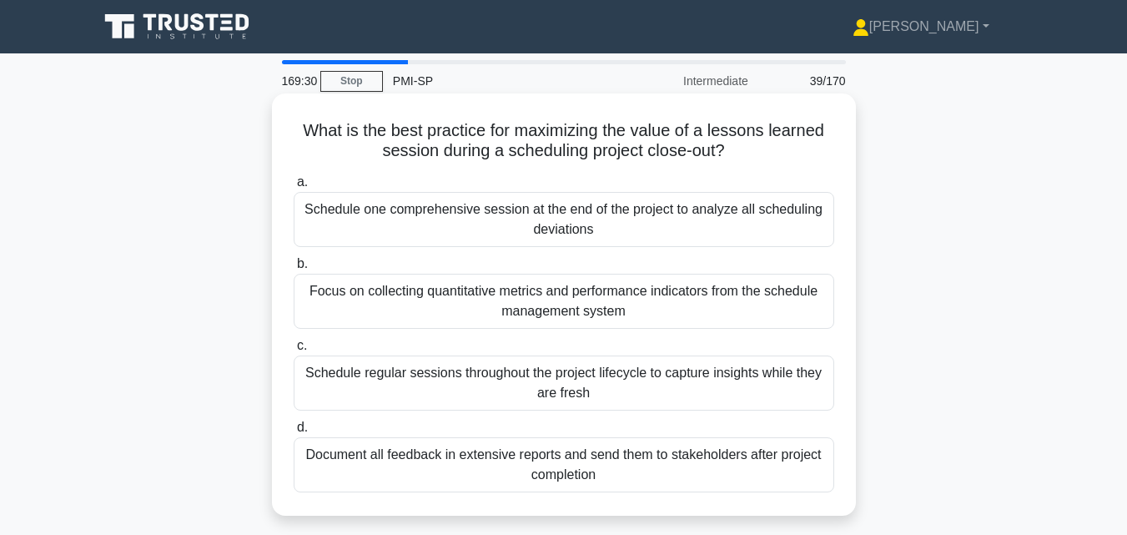
click at [565, 389] on div "Schedule regular sessions throughout the project lifecycle to capture insights …" at bounding box center [564, 382] width 540 height 55
click at [294, 351] on input "c. Schedule regular sessions throughout the project lifecycle to capture insigh…" at bounding box center [294, 345] width 0 height 11
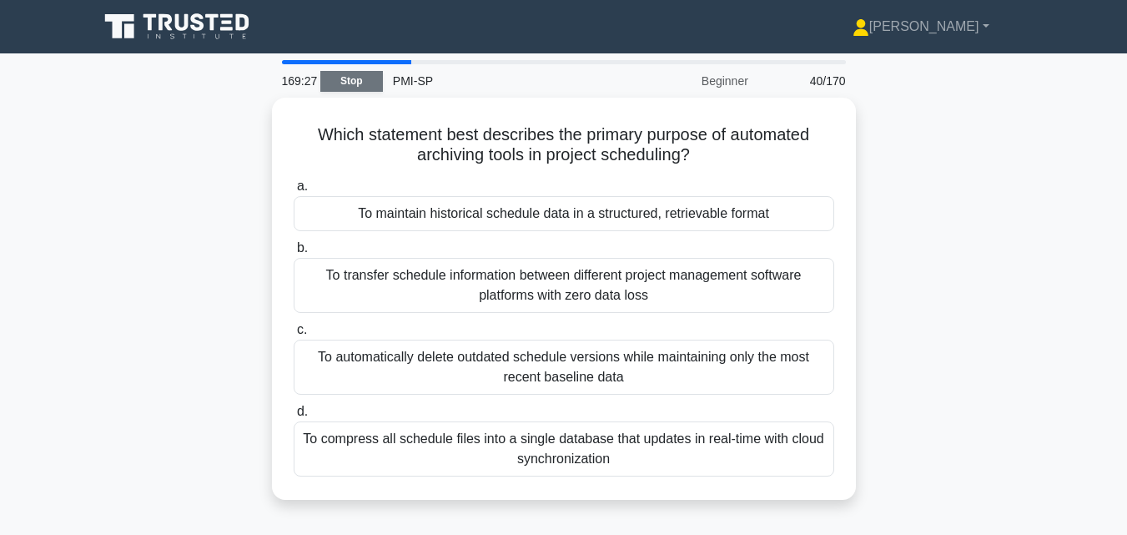
click at [349, 80] on link "Stop" at bounding box center [351, 81] width 63 height 21
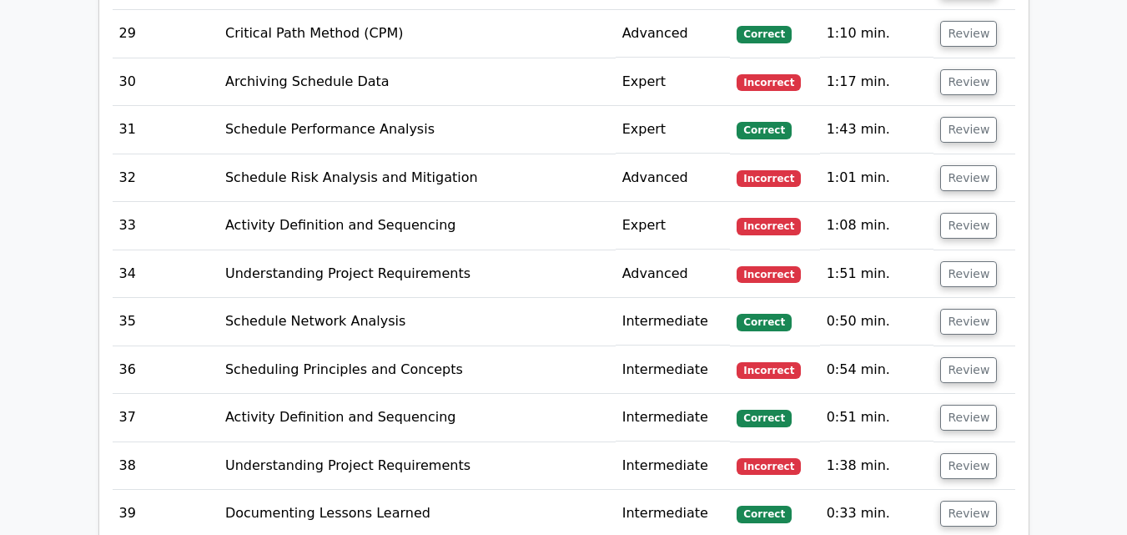
scroll to position [4040, 0]
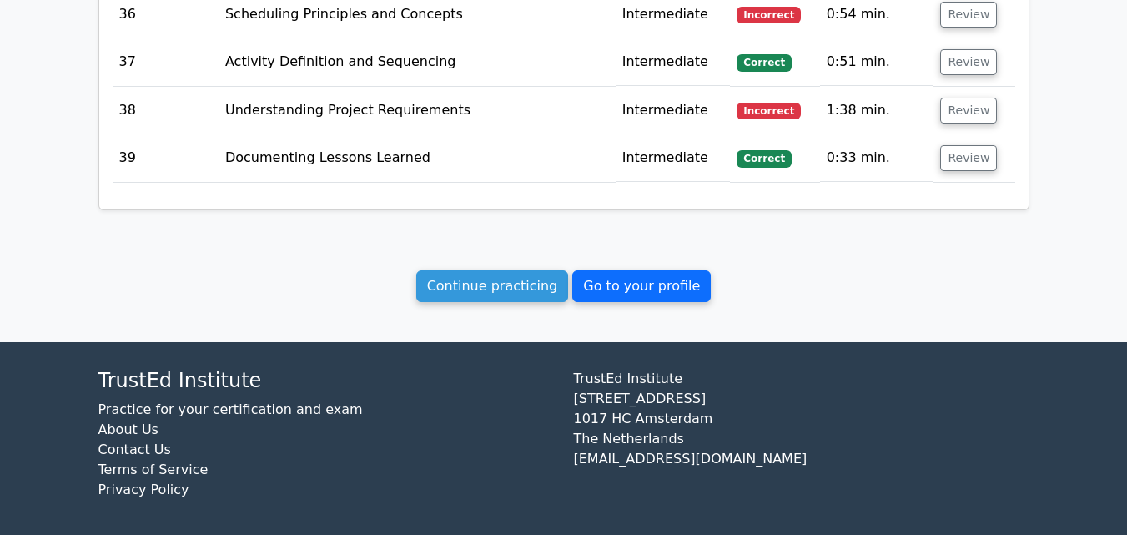
click at [676, 281] on link "Go to your profile" at bounding box center [641, 286] width 138 height 32
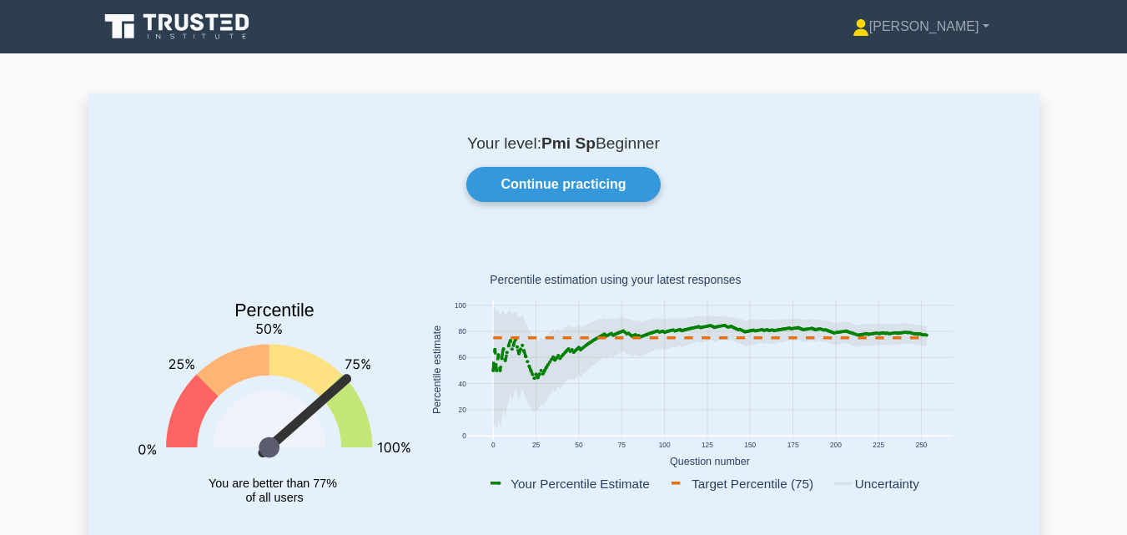
click at [909, 479] on rect at bounding box center [880, 483] width 99 height 18
click at [617, 170] on link "Continue practicing" at bounding box center [562, 184] width 193 height 35
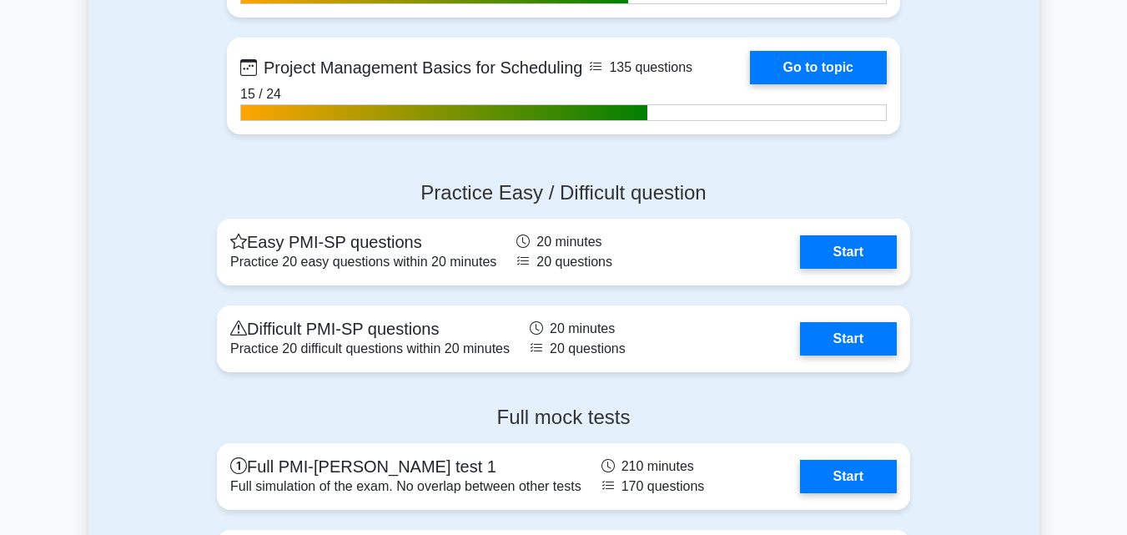
scroll to position [3754, 0]
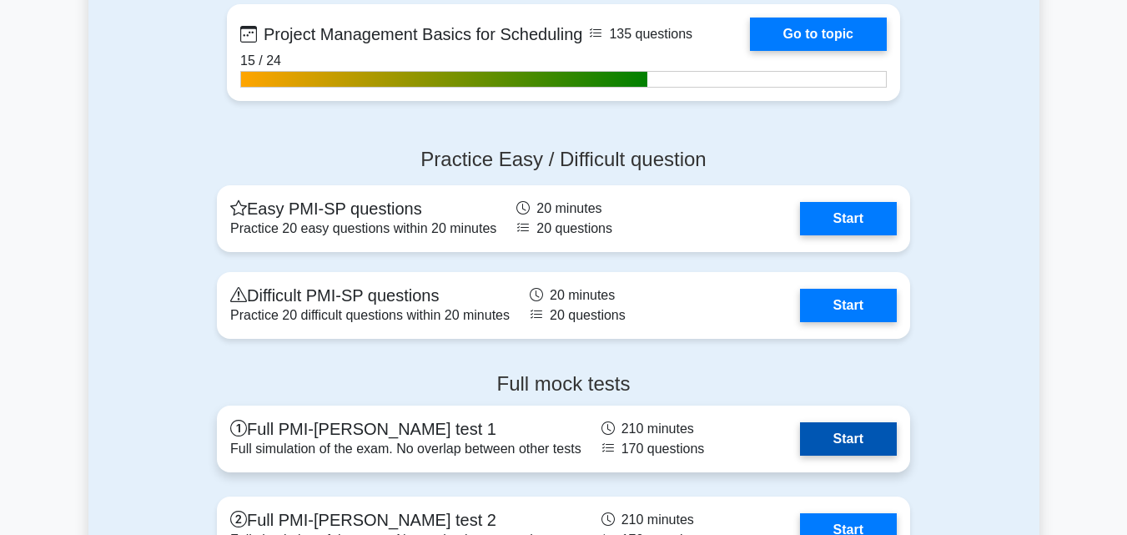
click at [841, 455] on link "Start" at bounding box center [848, 438] width 97 height 33
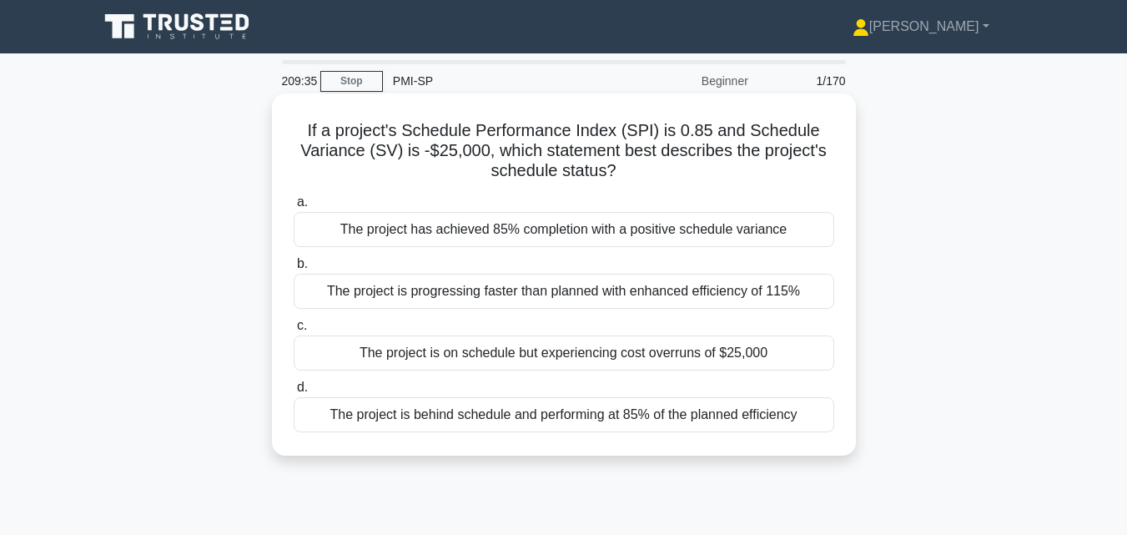
click at [739, 410] on div "The project is behind schedule and performing at 85% of the planned efficiency" at bounding box center [564, 414] width 540 height 35
click at [294, 393] on input "d. The project is behind schedule and performing at 85% of the planned efficien…" at bounding box center [294, 387] width 0 height 11
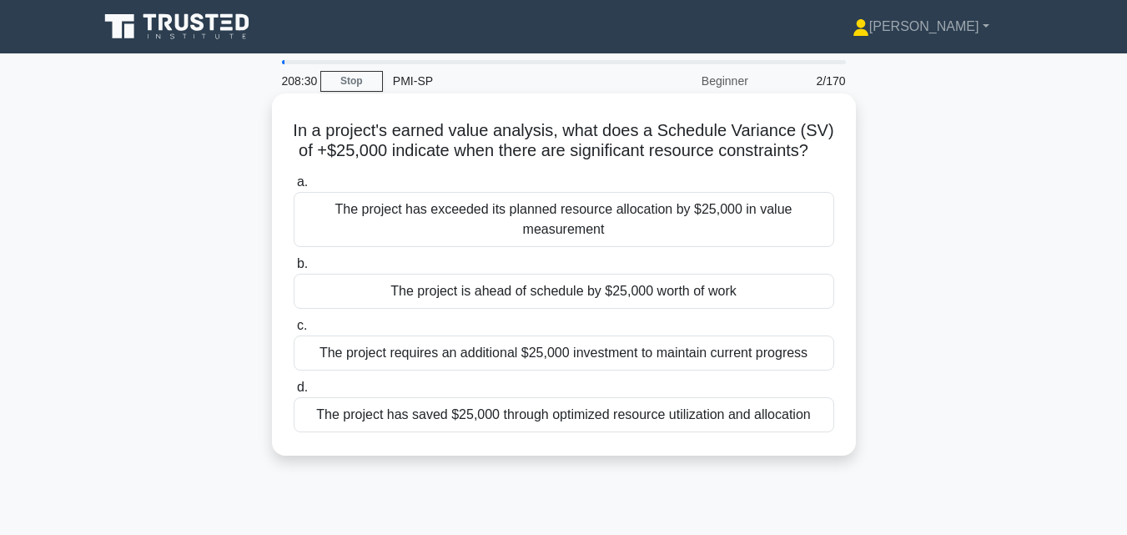
click at [675, 309] on div "The project is ahead of schedule by $25,000 worth of work" at bounding box center [564, 291] width 540 height 35
click at [294, 269] on input "b. The project is ahead of schedule by $25,000 worth of work" at bounding box center [294, 264] width 0 height 11
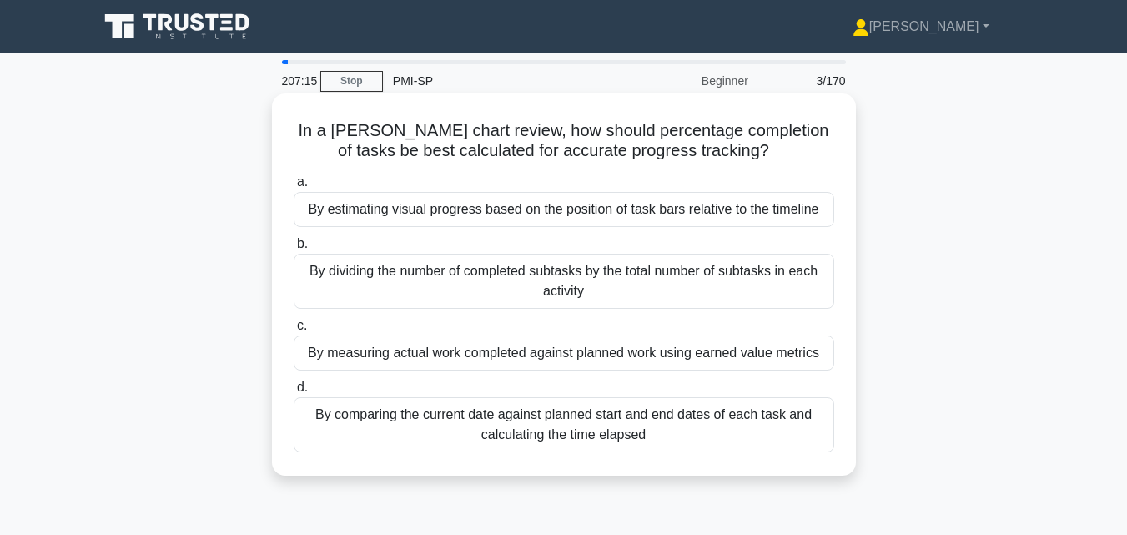
click at [651, 413] on div "By comparing the current date against planned start and end dates of each task …" at bounding box center [564, 424] width 540 height 55
click at [294, 393] on input "d. By comparing the current date against planned start and end dates of each ta…" at bounding box center [294, 387] width 0 height 11
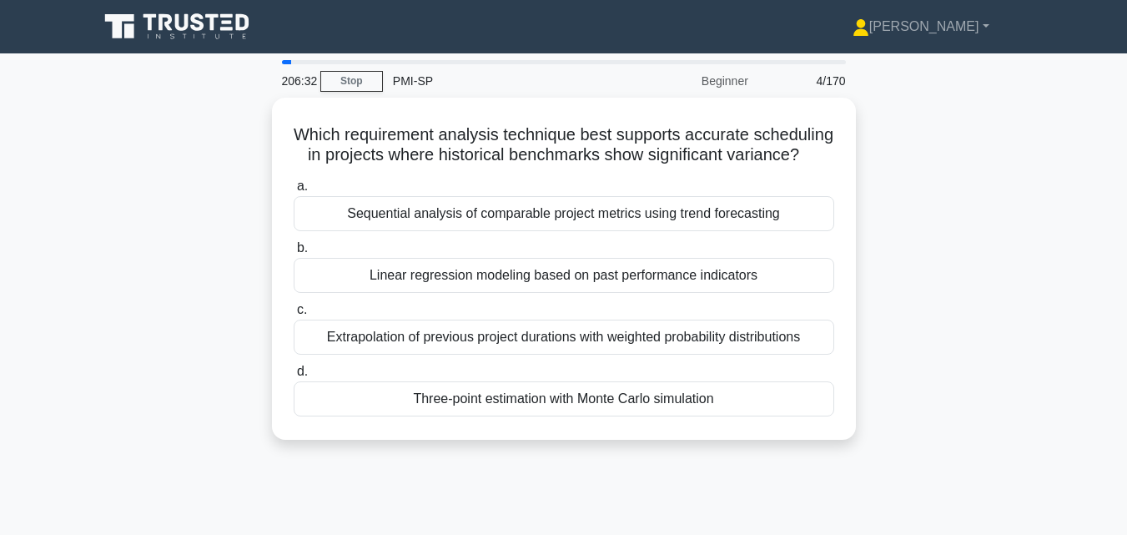
click at [651, 413] on div "Three-point estimation with Monte Carlo simulation" at bounding box center [564, 398] width 540 height 35
click at [294, 377] on input "d. Three-point estimation with Monte Carlo simulation" at bounding box center [294, 371] width 0 height 11
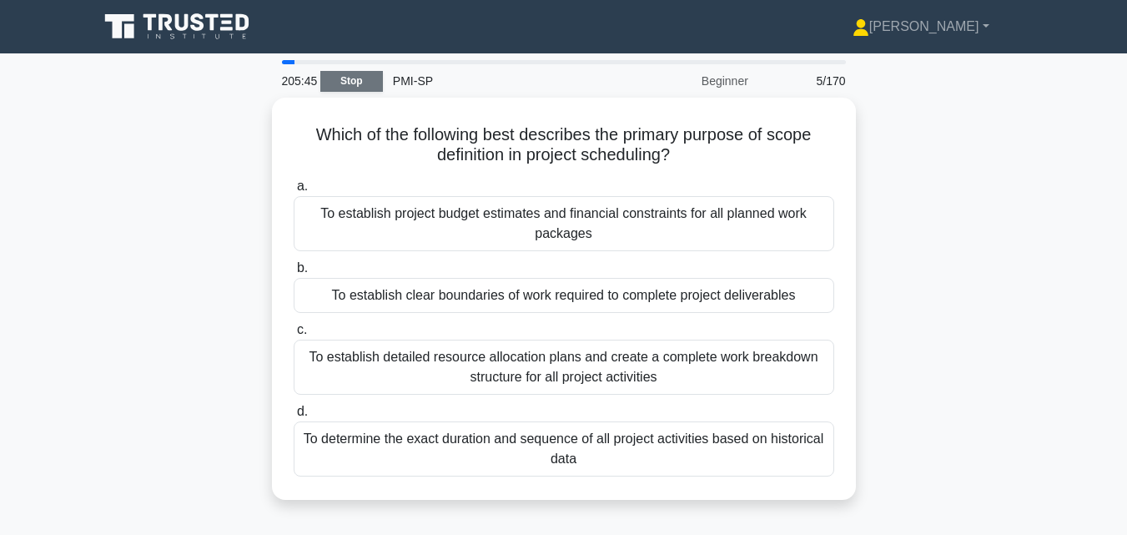
click at [339, 78] on link "Stop" at bounding box center [351, 81] width 63 height 21
click at [365, 78] on link "Stop" at bounding box center [351, 81] width 63 height 21
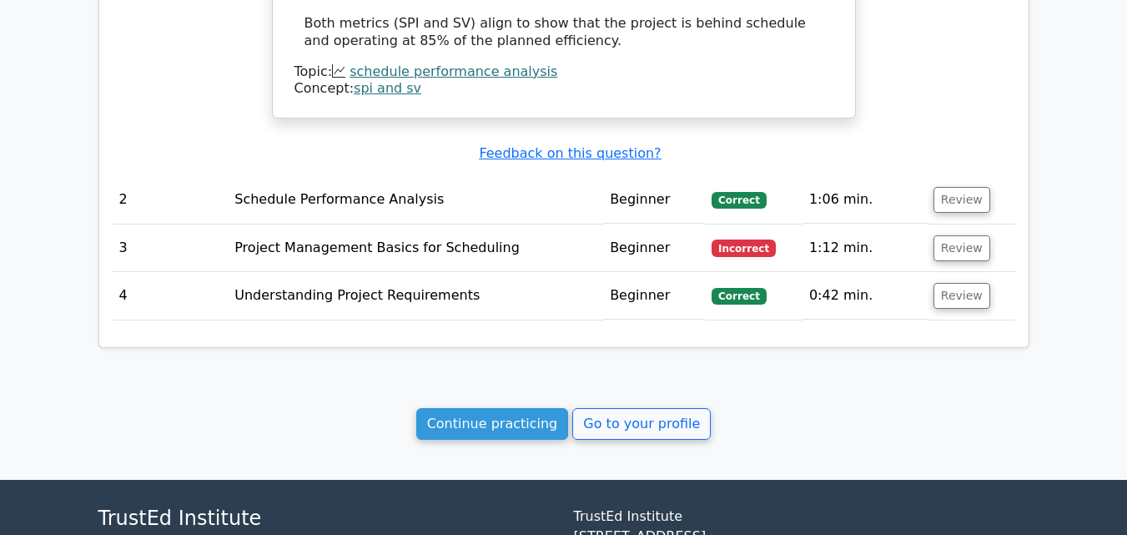
scroll to position [1565, 0]
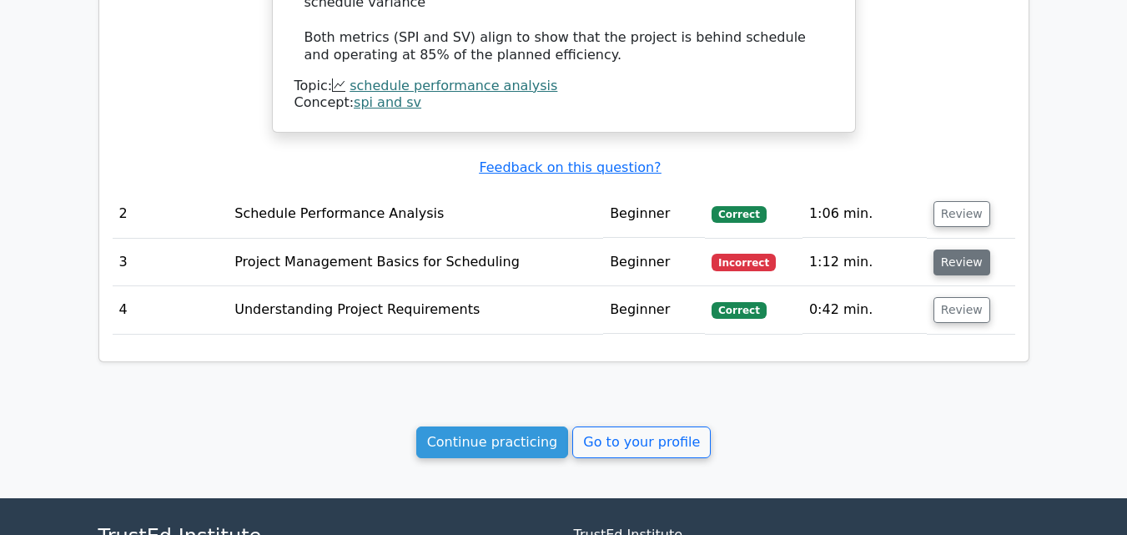
click at [949, 249] on button "Review" at bounding box center [961, 262] width 57 height 26
